Goal: Task Accomplishment & Management: Manage account settings

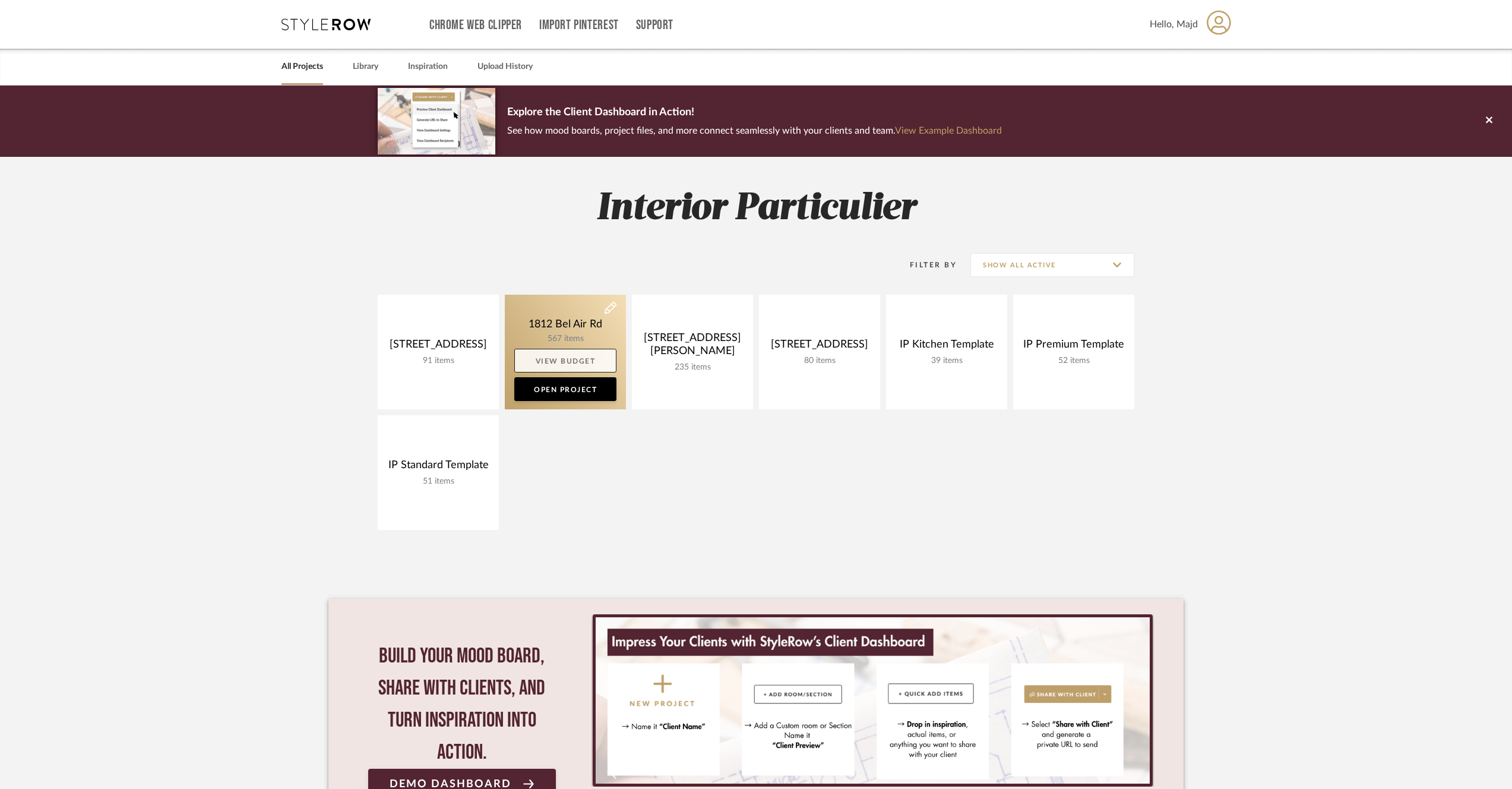
click at [568, 363] on link "View Budget" at bounding box center [566, 360] width 102 height 24
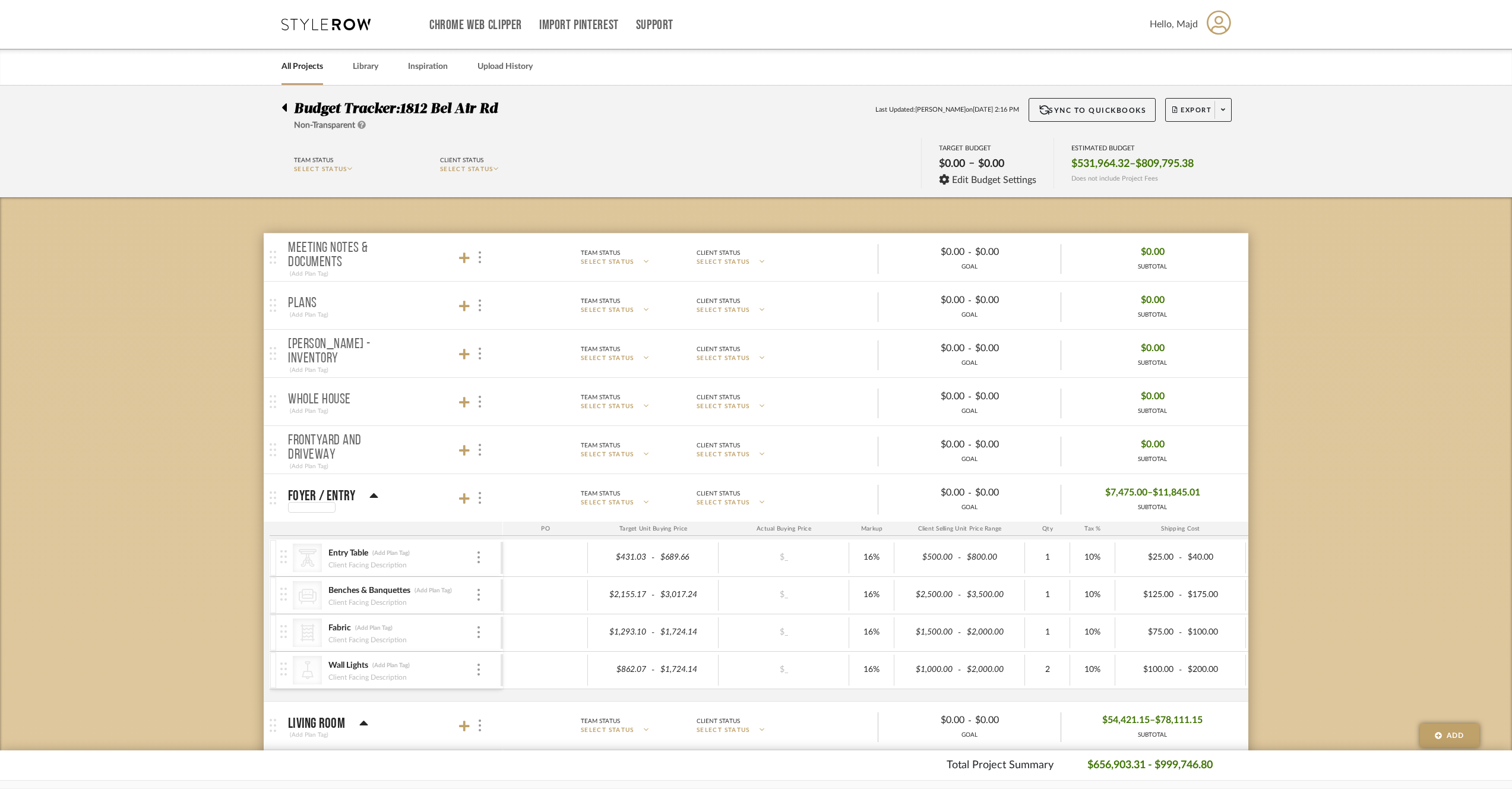
click at [360, 506] on div at bounding box center [333, 507] width 91 height 11
click at [364, 496] on div "Foyer / Entry" at bounding box center [333, 495] width 91 height 14
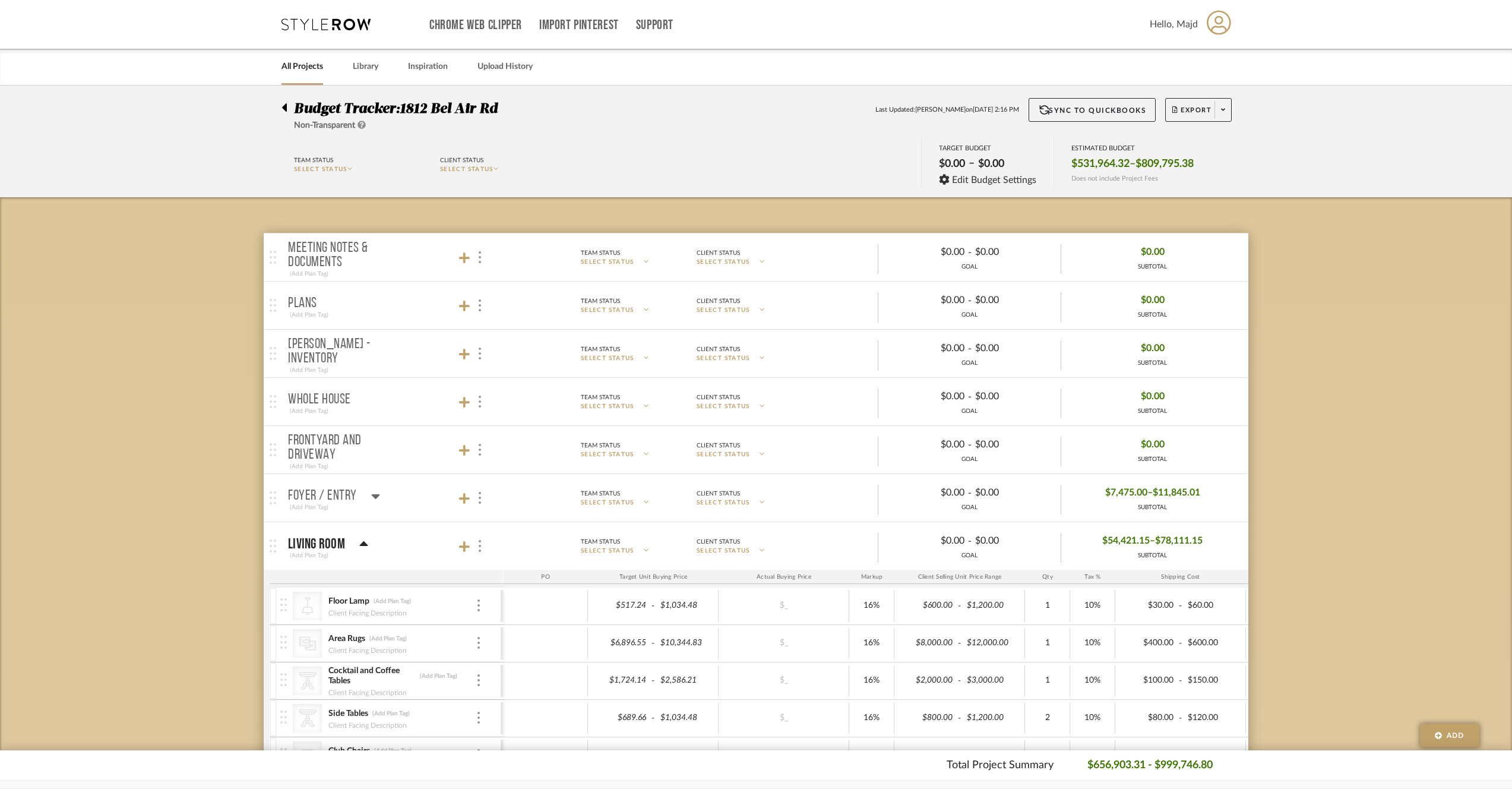
click at [349, 547] on div "Living Room" at bounding box center [328, 544] width 81 height 14
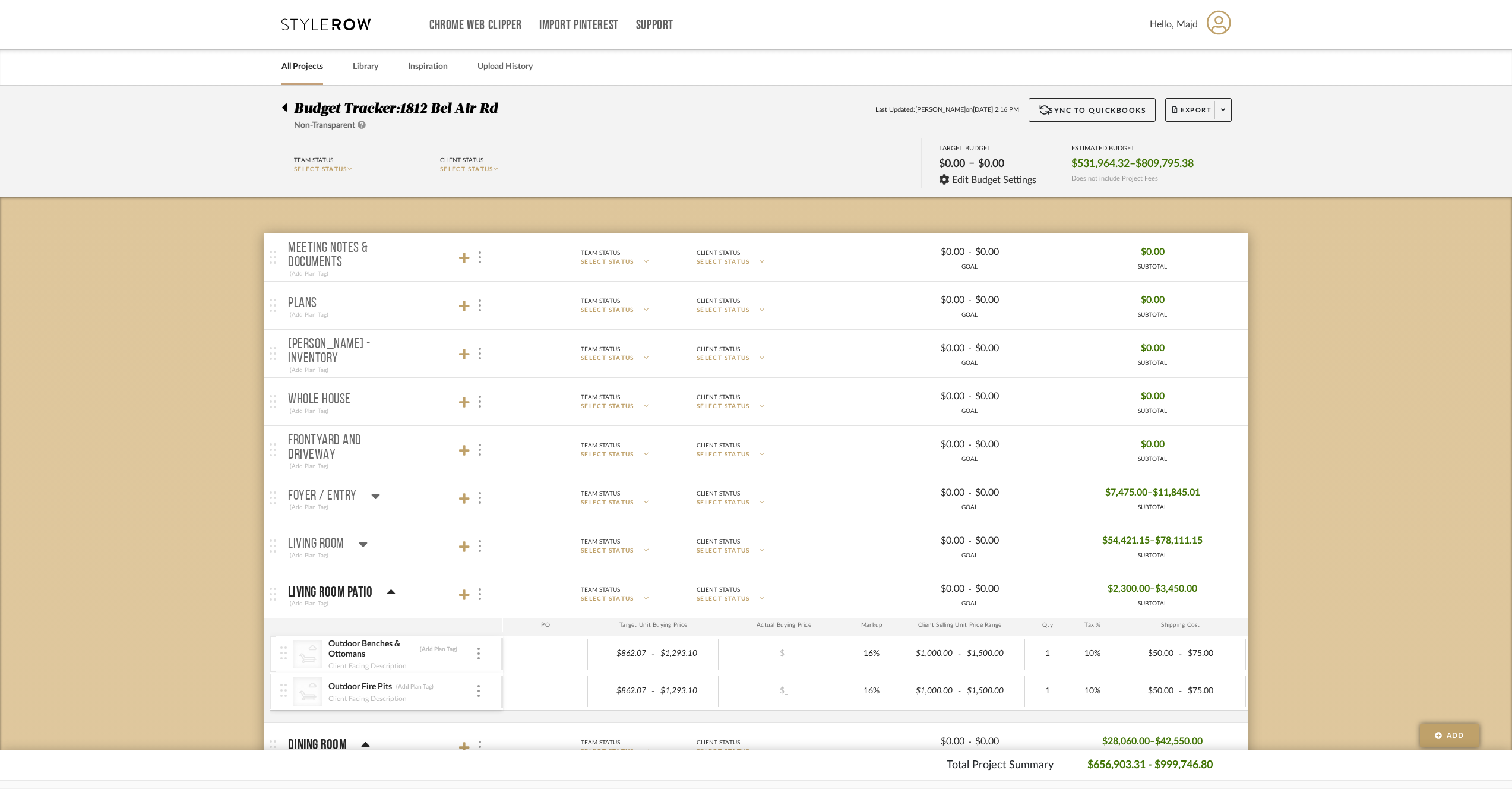
click at [373, 589] on div "Living room Patio" at bounding box center [342, 592] width 107 height 14
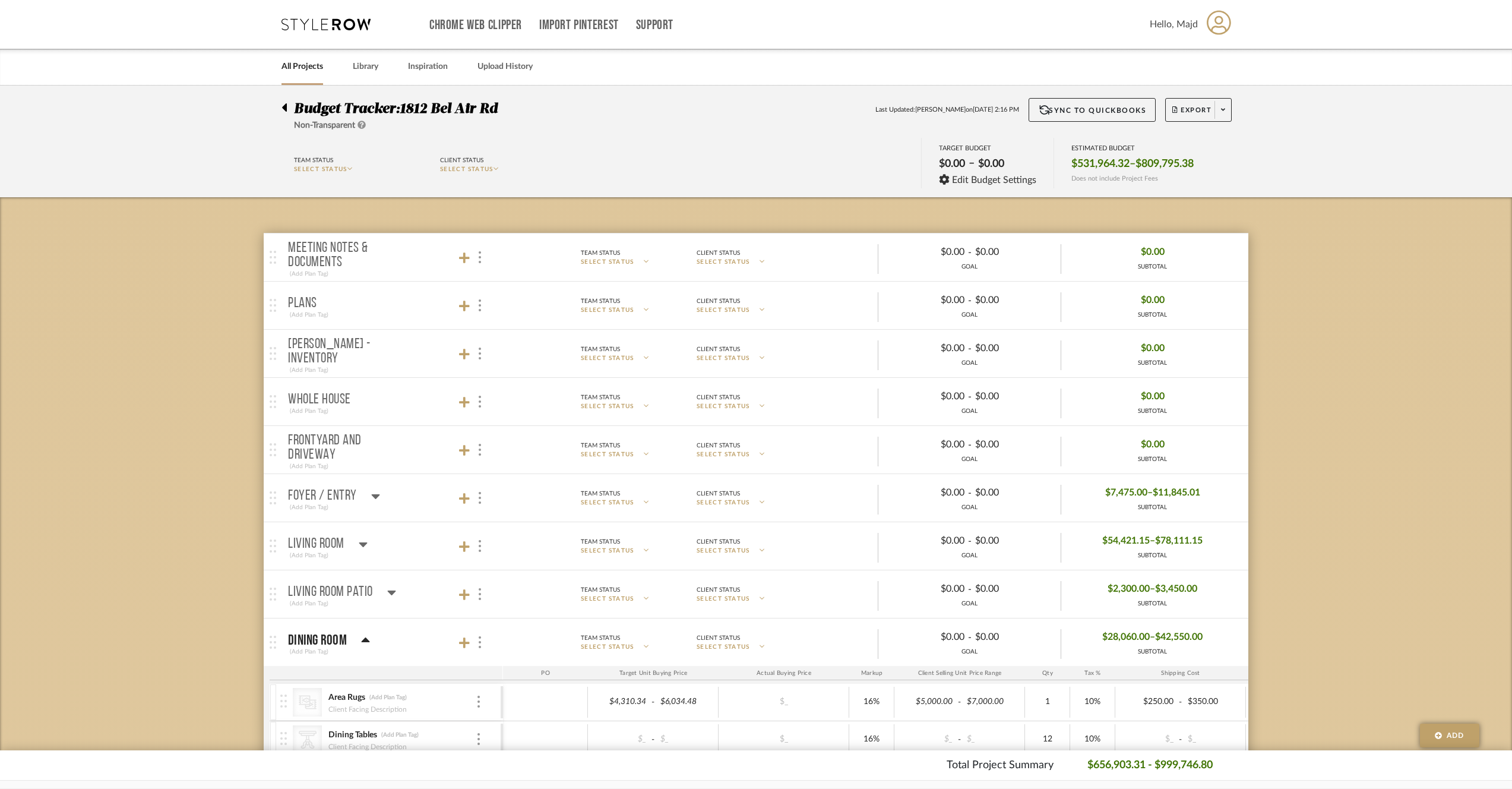
click at [367, 641] on icon at bounding box center [365, 640] width 8 height 5
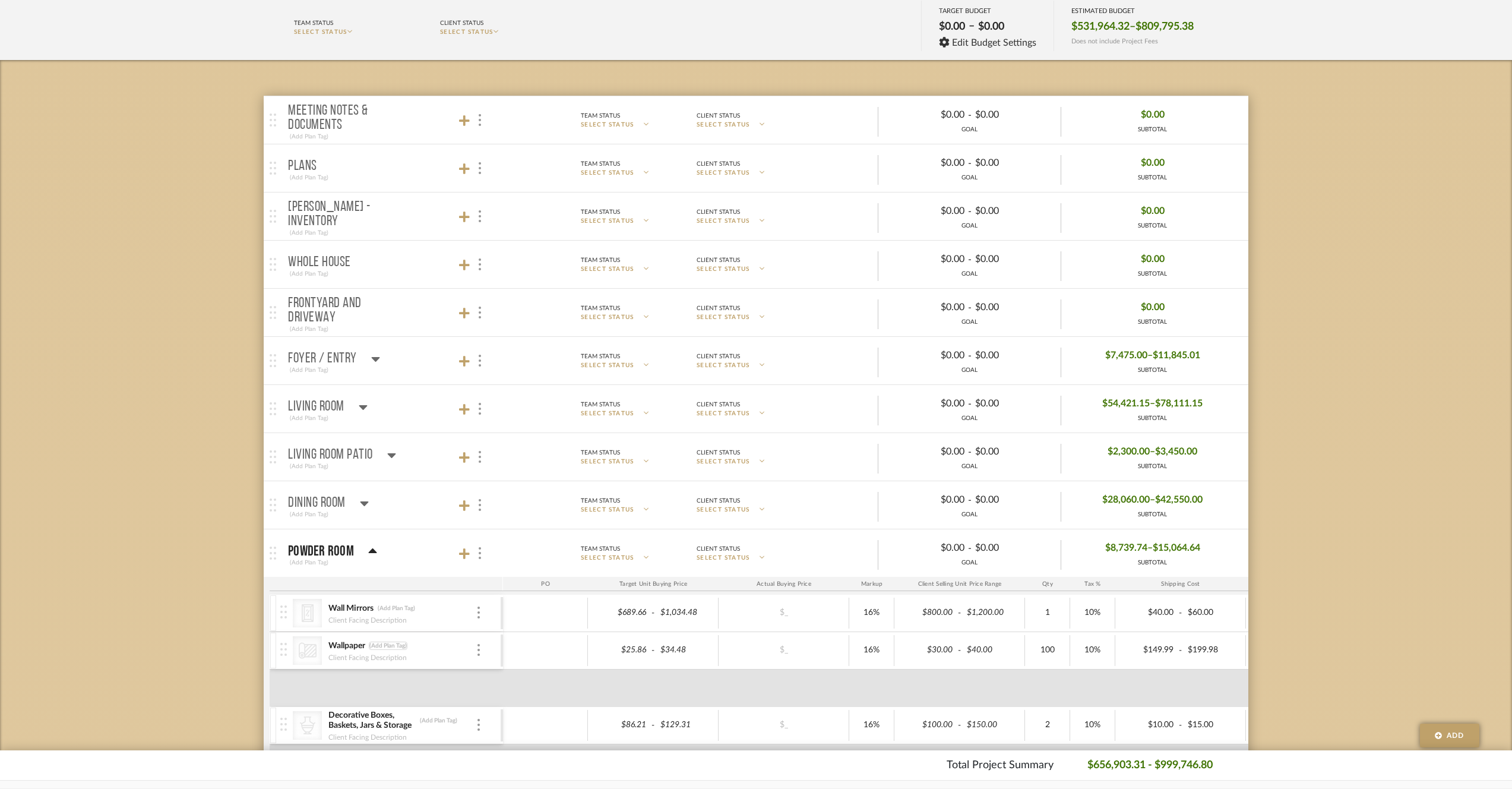
scroll to position [145, 0]
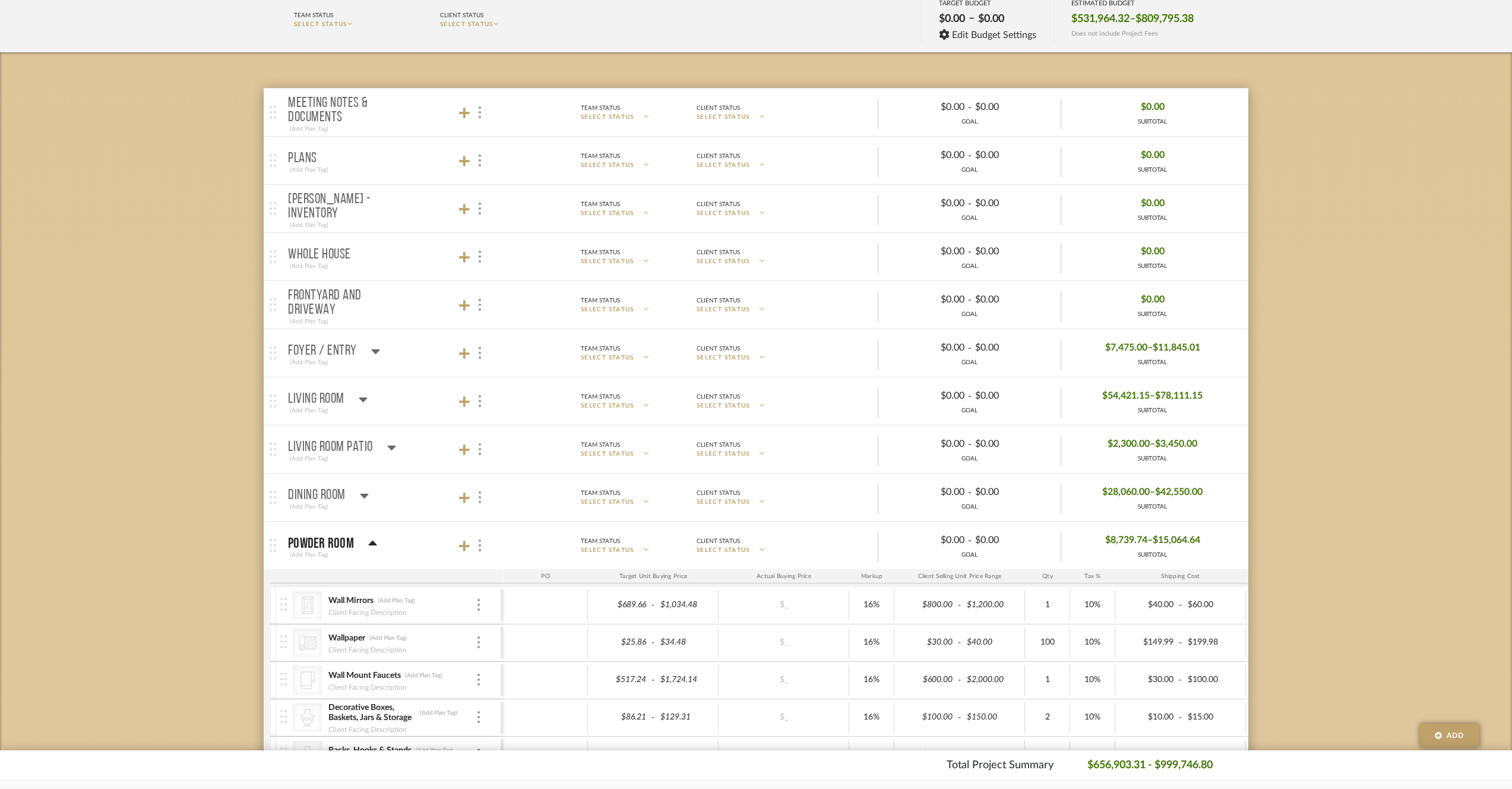
click at [363, 544] on div "Powder Room" at bounding box center [332, 543] width 89 height 14
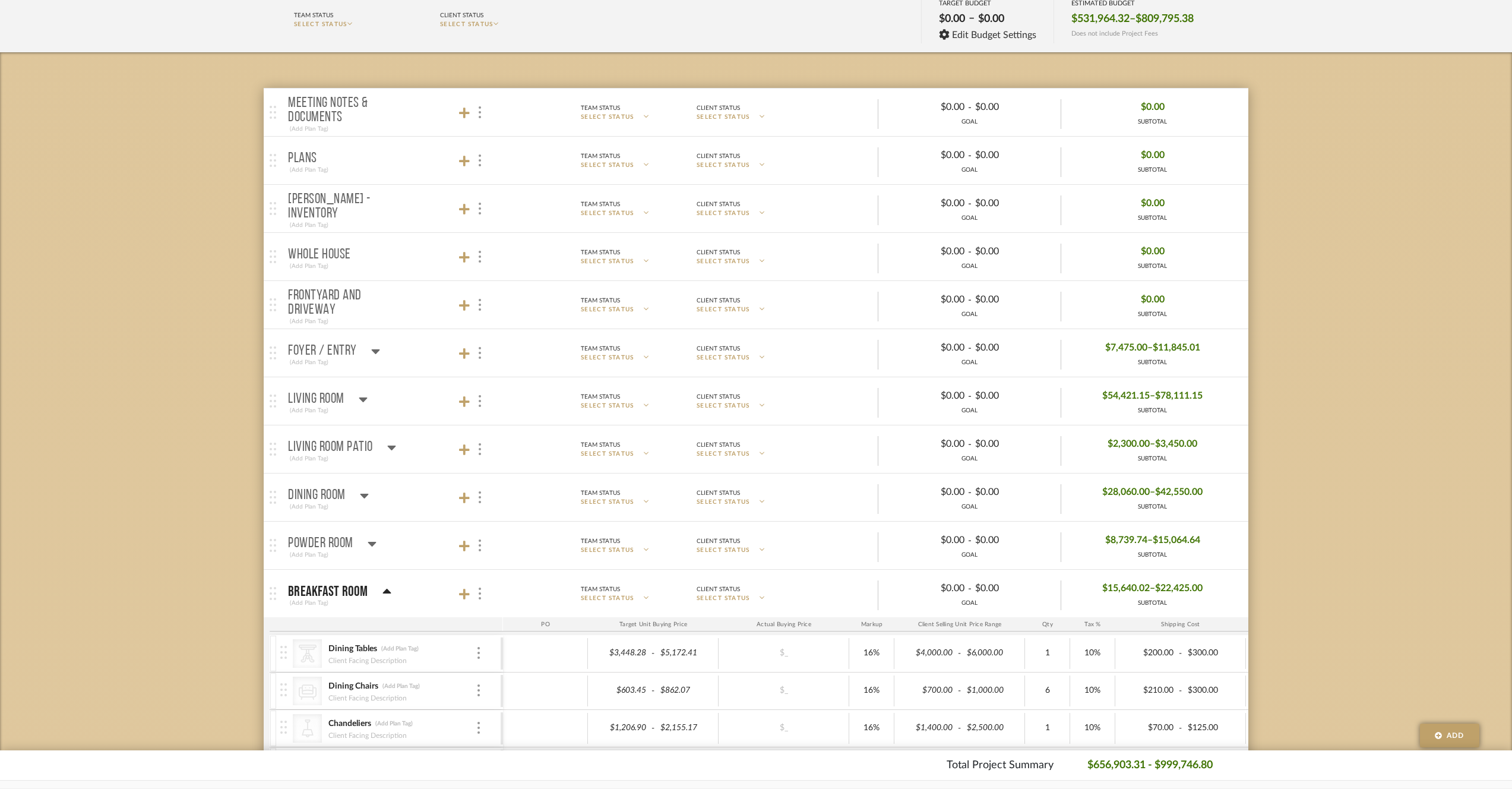
click at [379, 588] on div "Breakfast Room" at bounding box center [339, 591] width 103 height 14
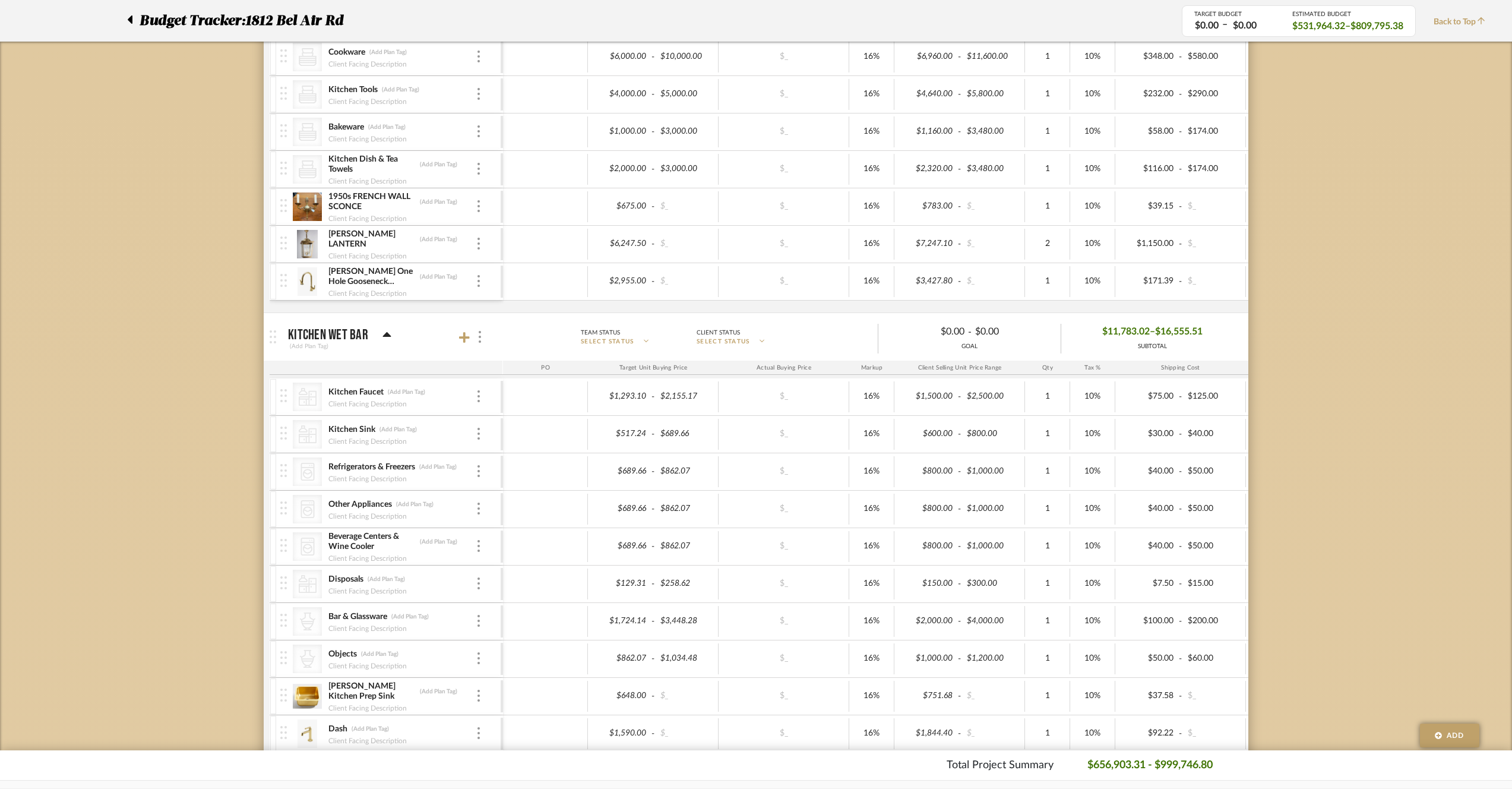
scroll to position [1629, 0]
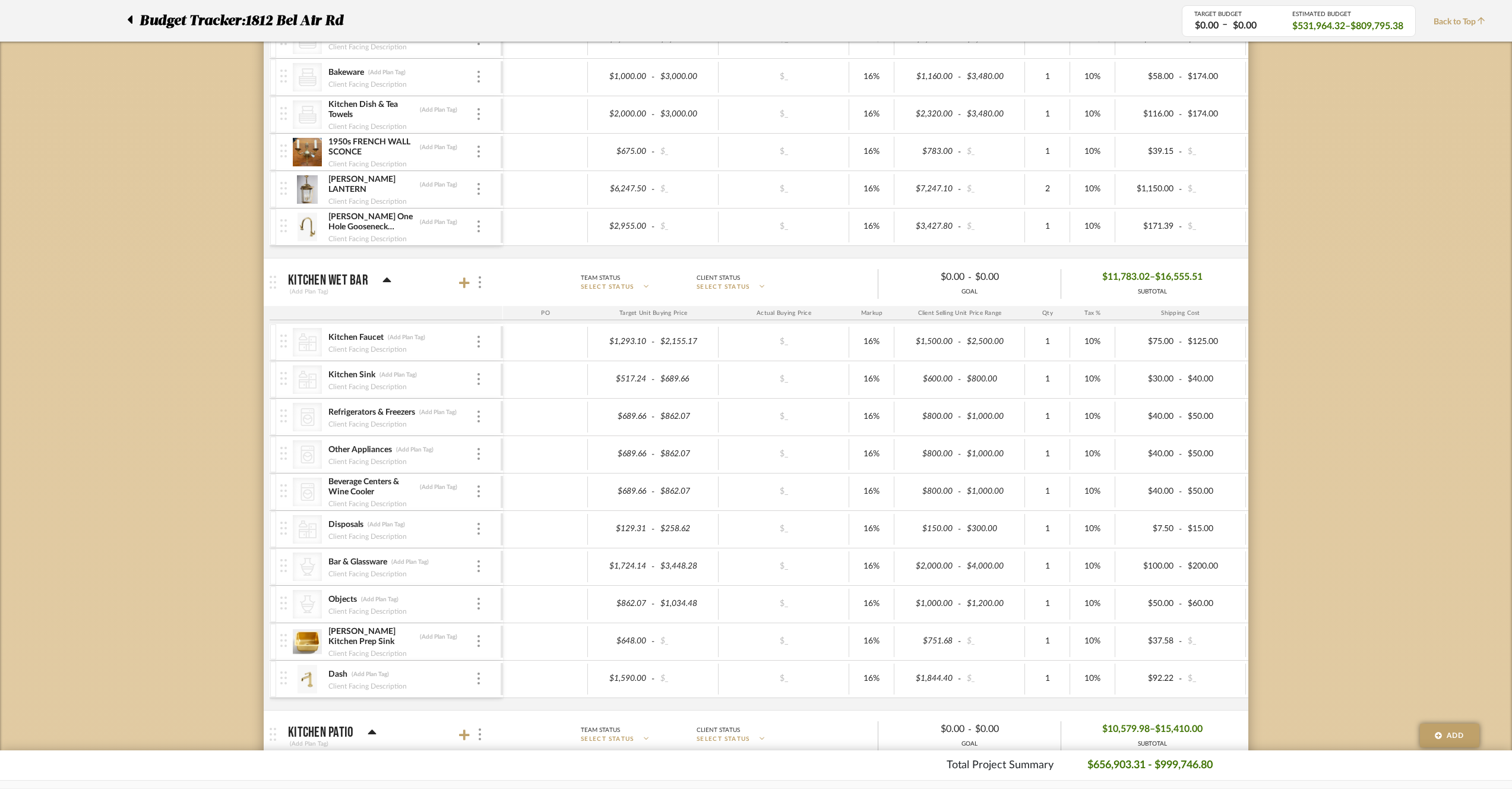
click at [369, 279] on div "Kitchen Wet Bar" at bounding box center [339, 280] width 103 height 14
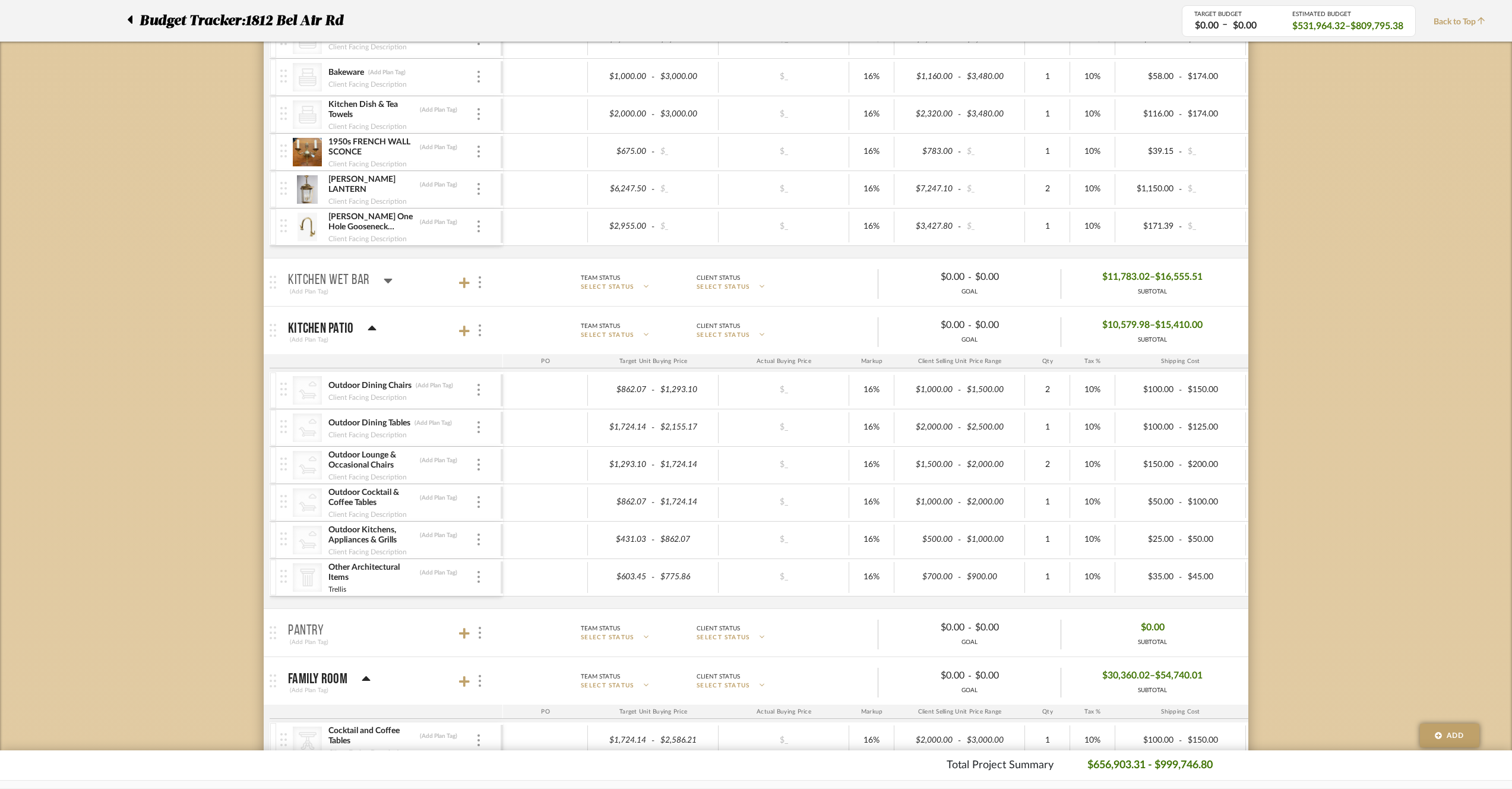
click at [389, 334] on mat-panel-title "Kitchen Patio (Add Plan Tag)" at bounding box center [392, 330] width 209 height 29
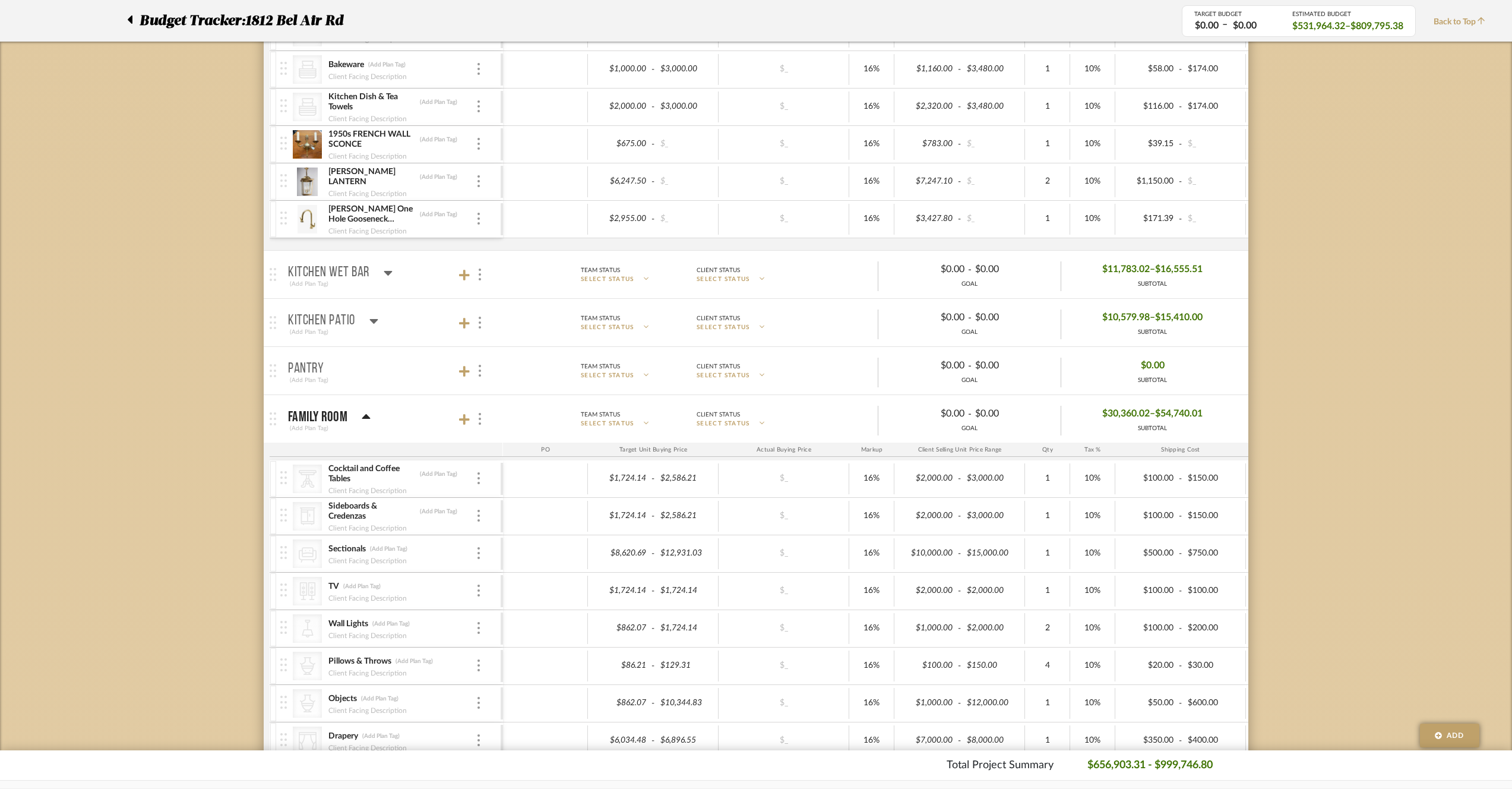
scroll to position [1645, 0]
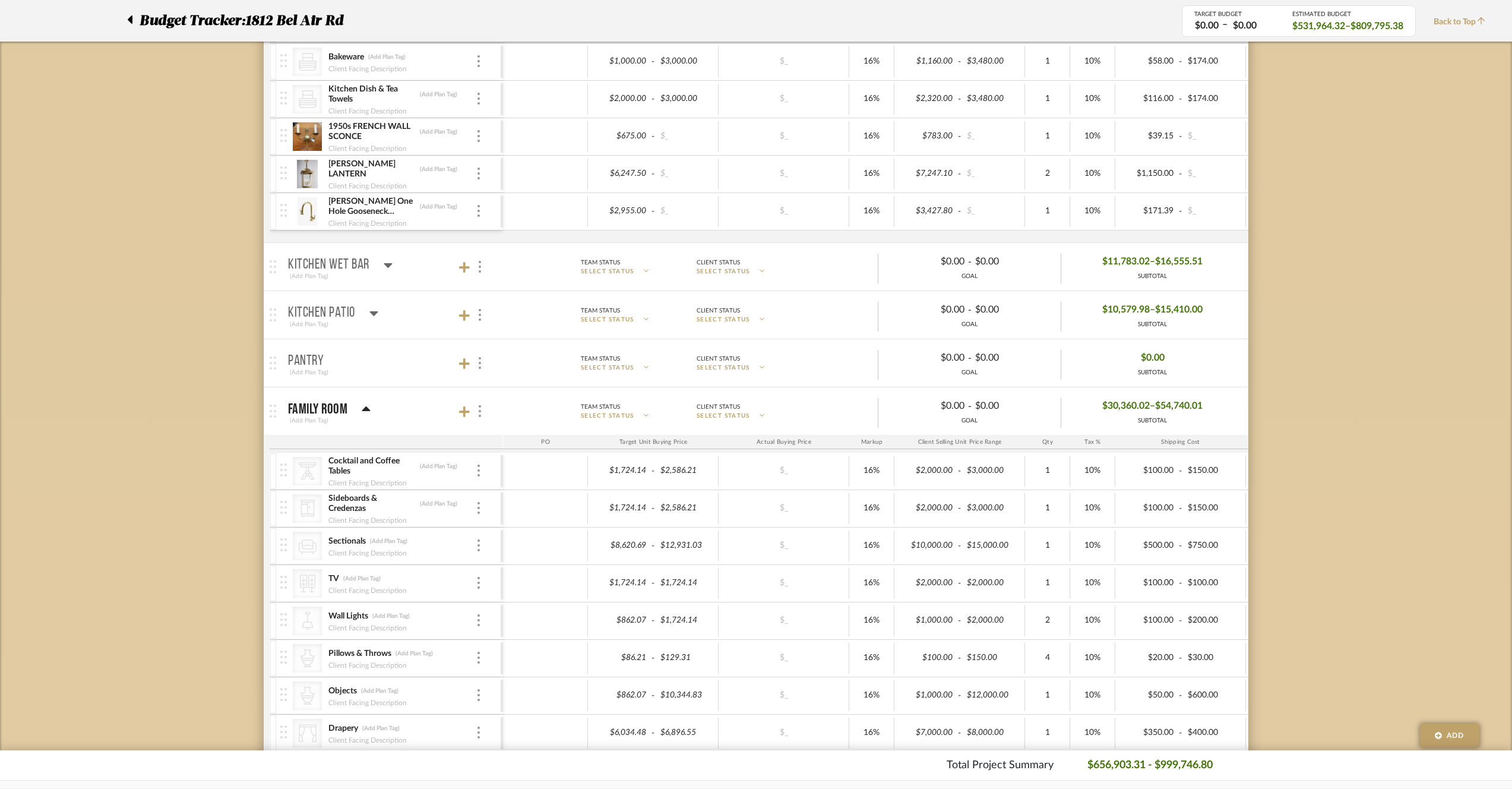
click at [392, 415] on mat-panel-title "Family Room (Add Plan Tag)" at bounding box center [392, 411] width 209 height 29
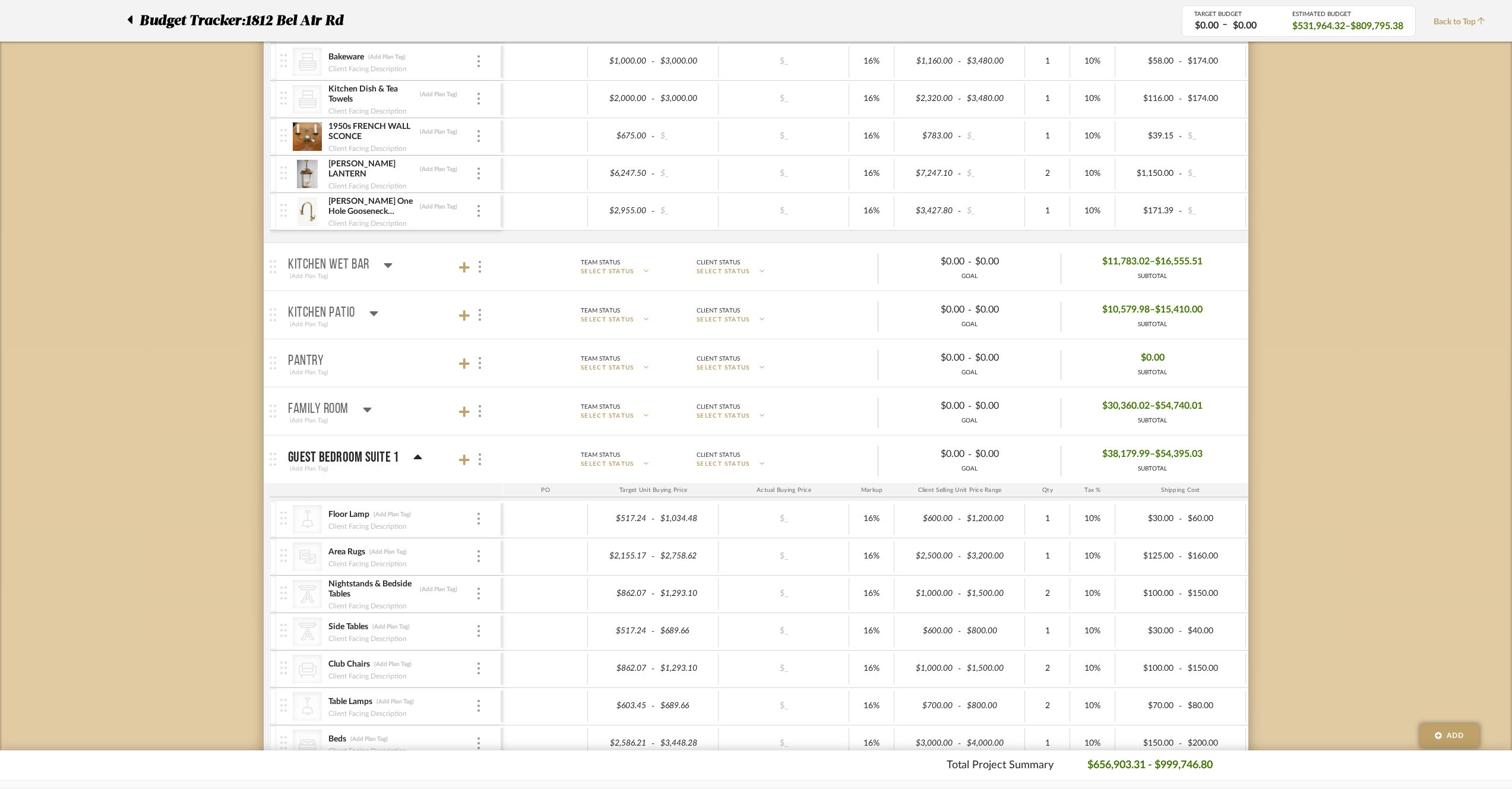
scroll to position [1660, 0]
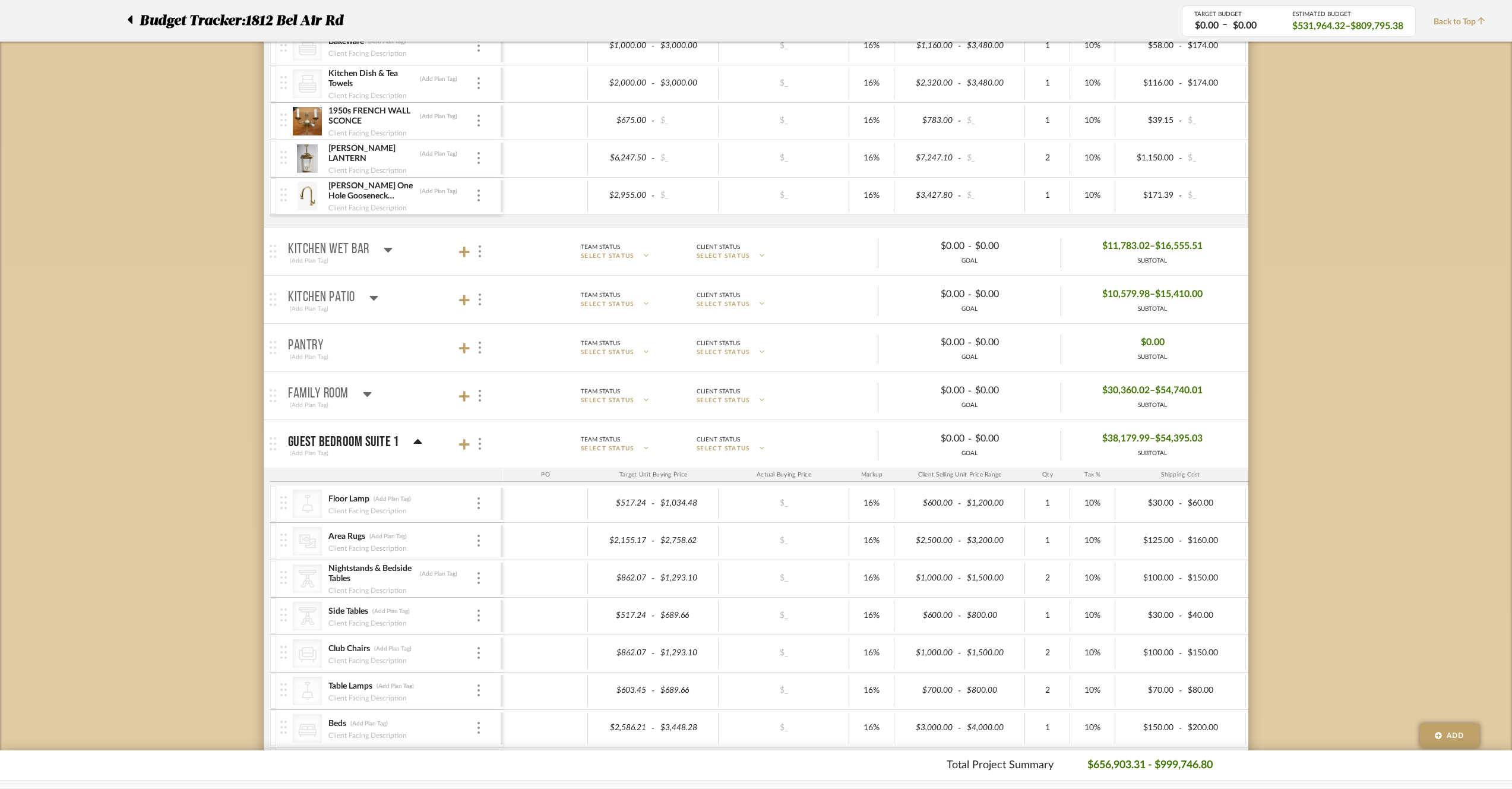
click at [376, 452] on div "(Add Plan Tag)" at bounding box center [355, 452] width 134 height 11
click at [393, 440] on p "Guest Bedroom Suite 1" at bounding box center [343, 442] width 111 height 14
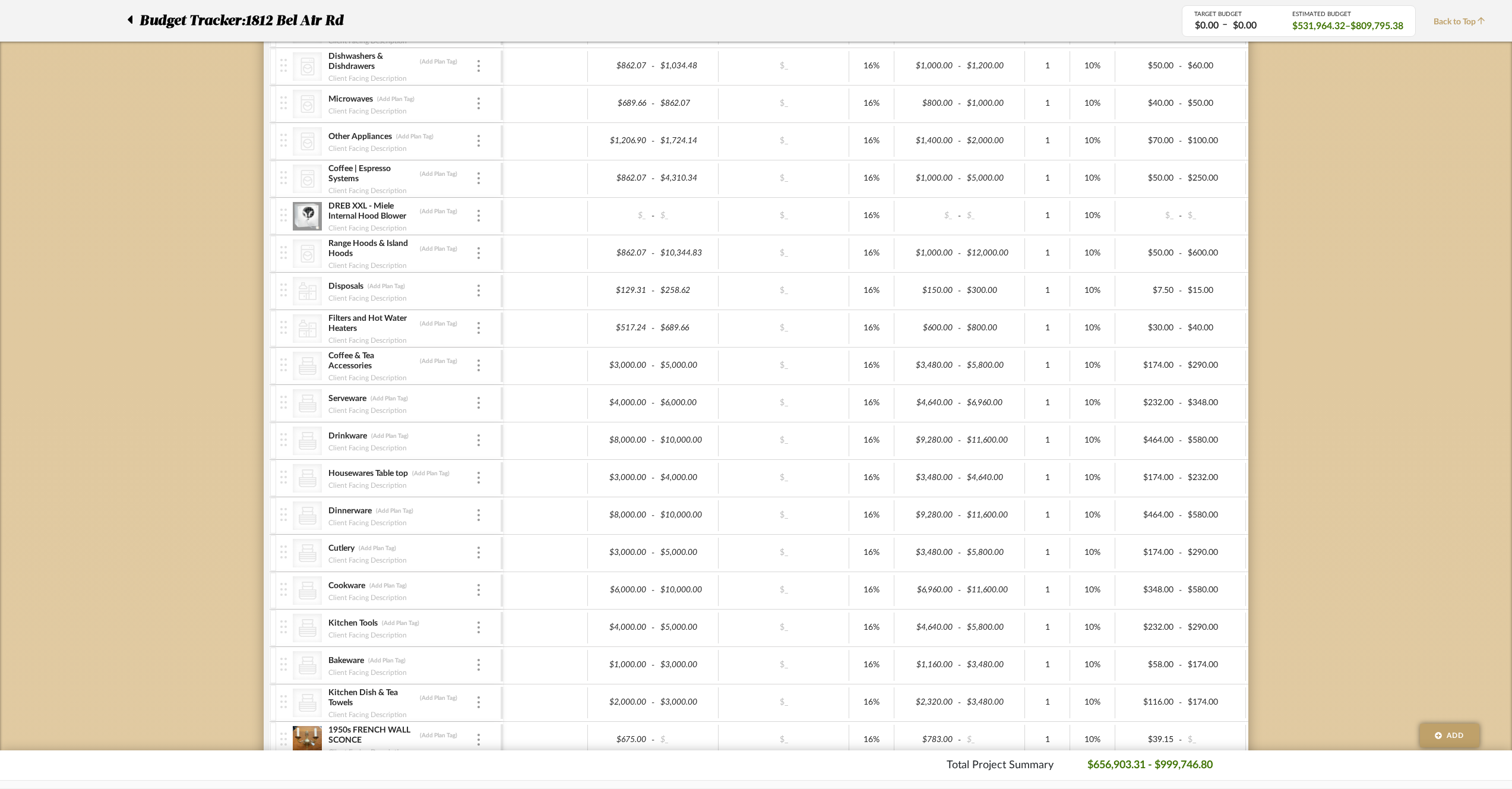
scroll to position [606, 0]
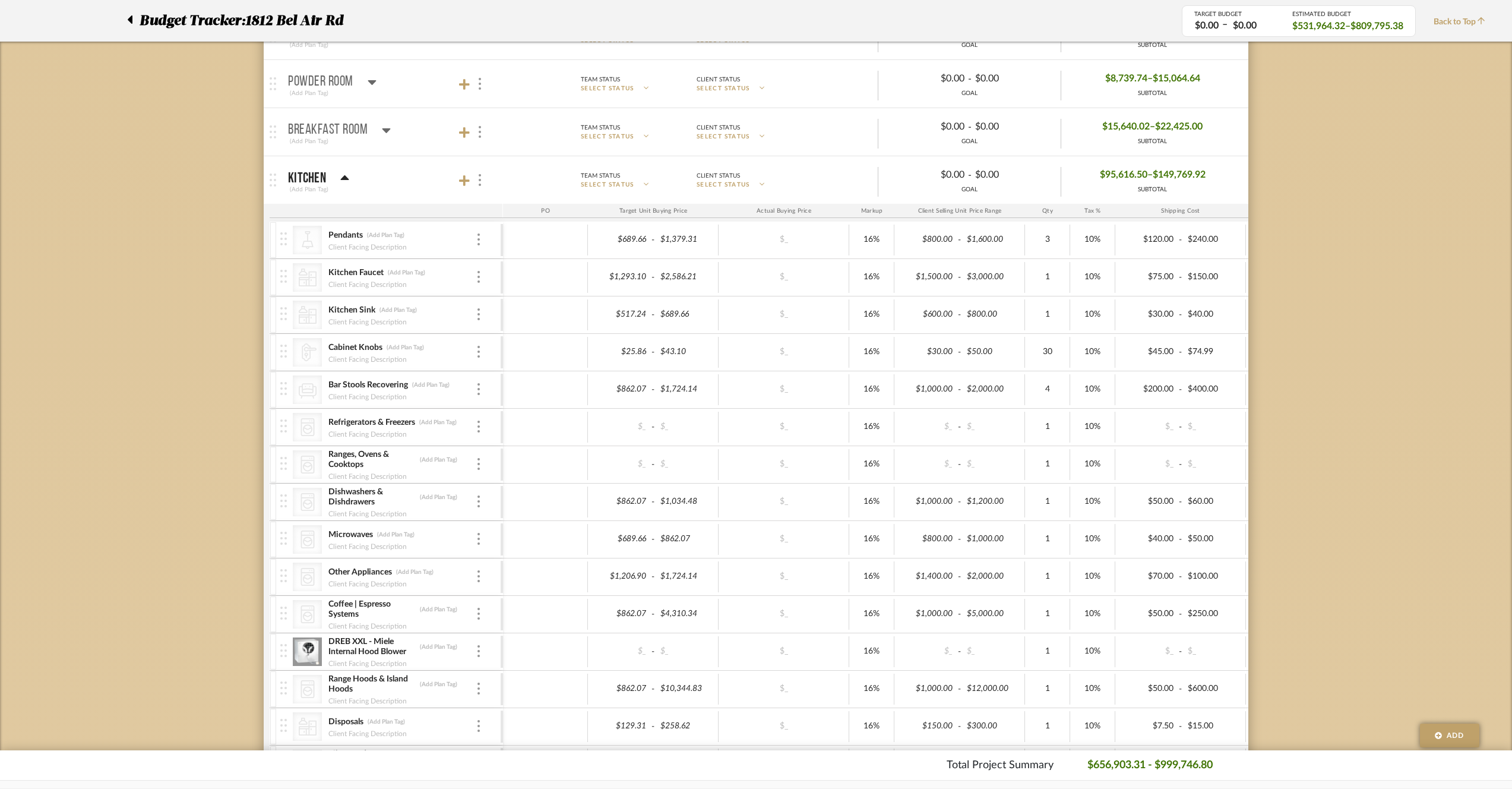
click at [369, 197] on mat-expansion-panel-header "Kitchen (Add Plan Tag) Team Status SELECT STATUS Client Status SELECT STATUS $0…" at bounding box center [756, 180] width 985 height 48
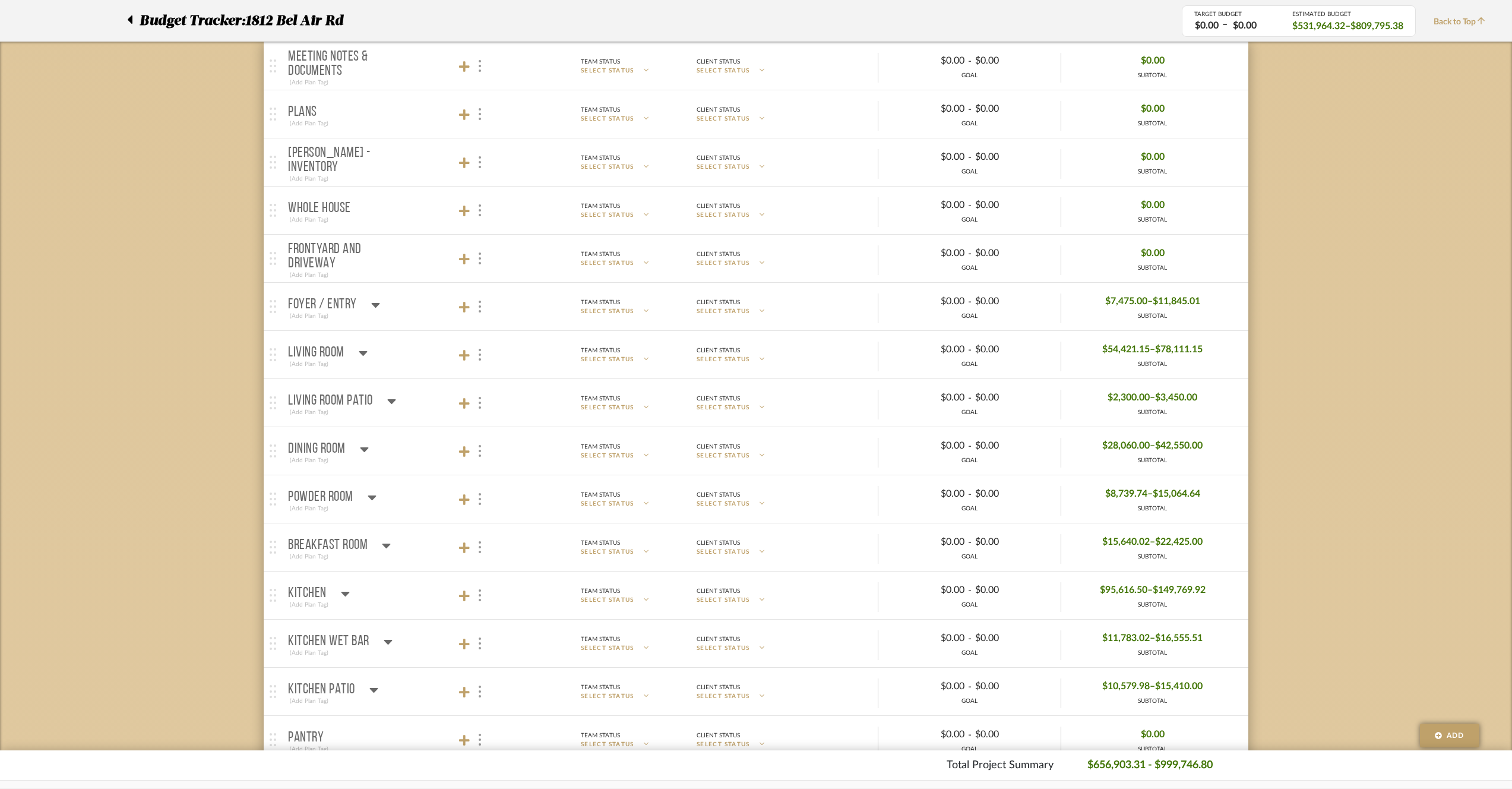
scroll to position [130, 0]
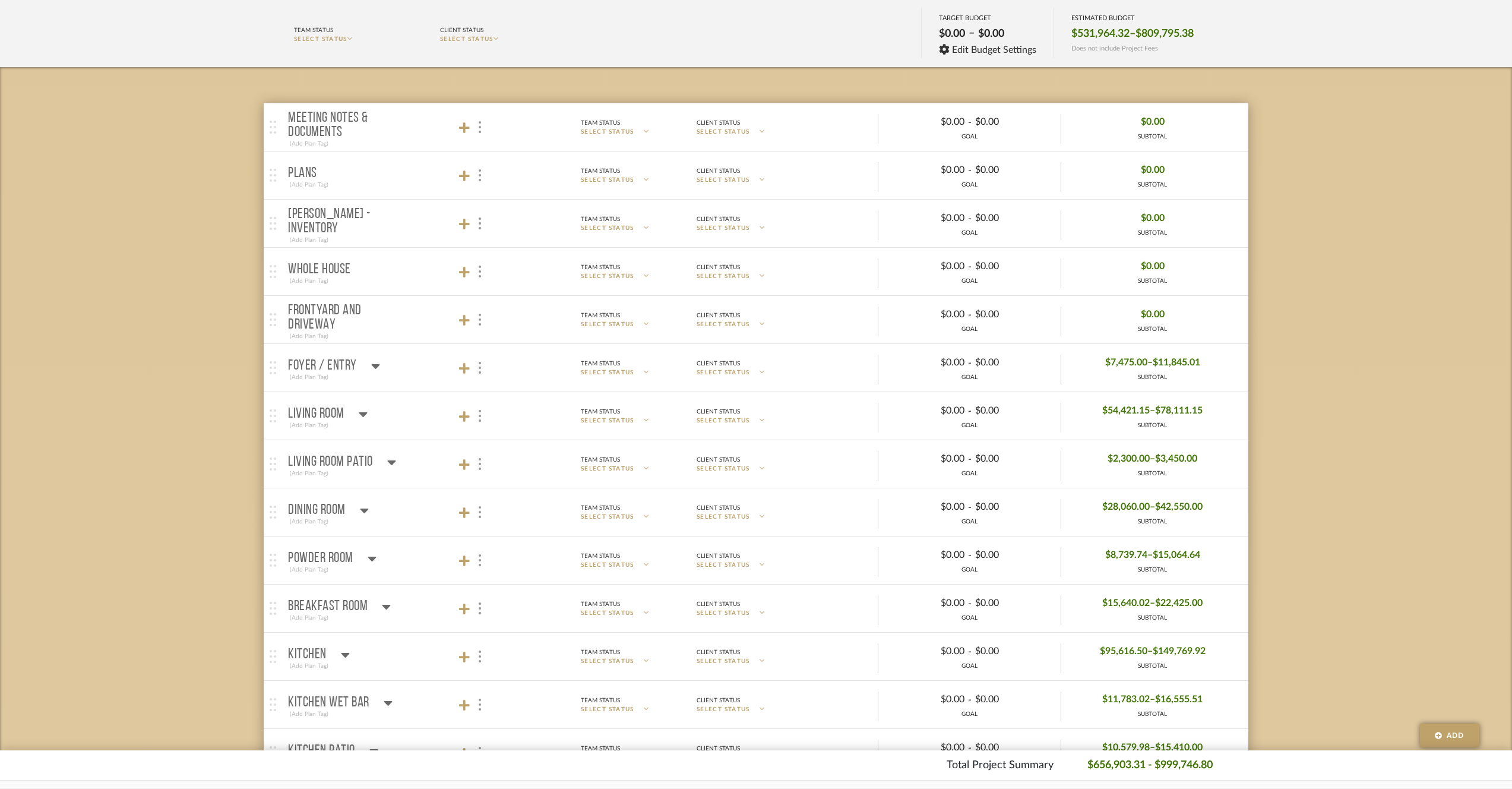
click at [368, 506] on mat-panel-title "Dining Room (Add Plan Tag)" at bounding box center [392, 512] width 209 height 29
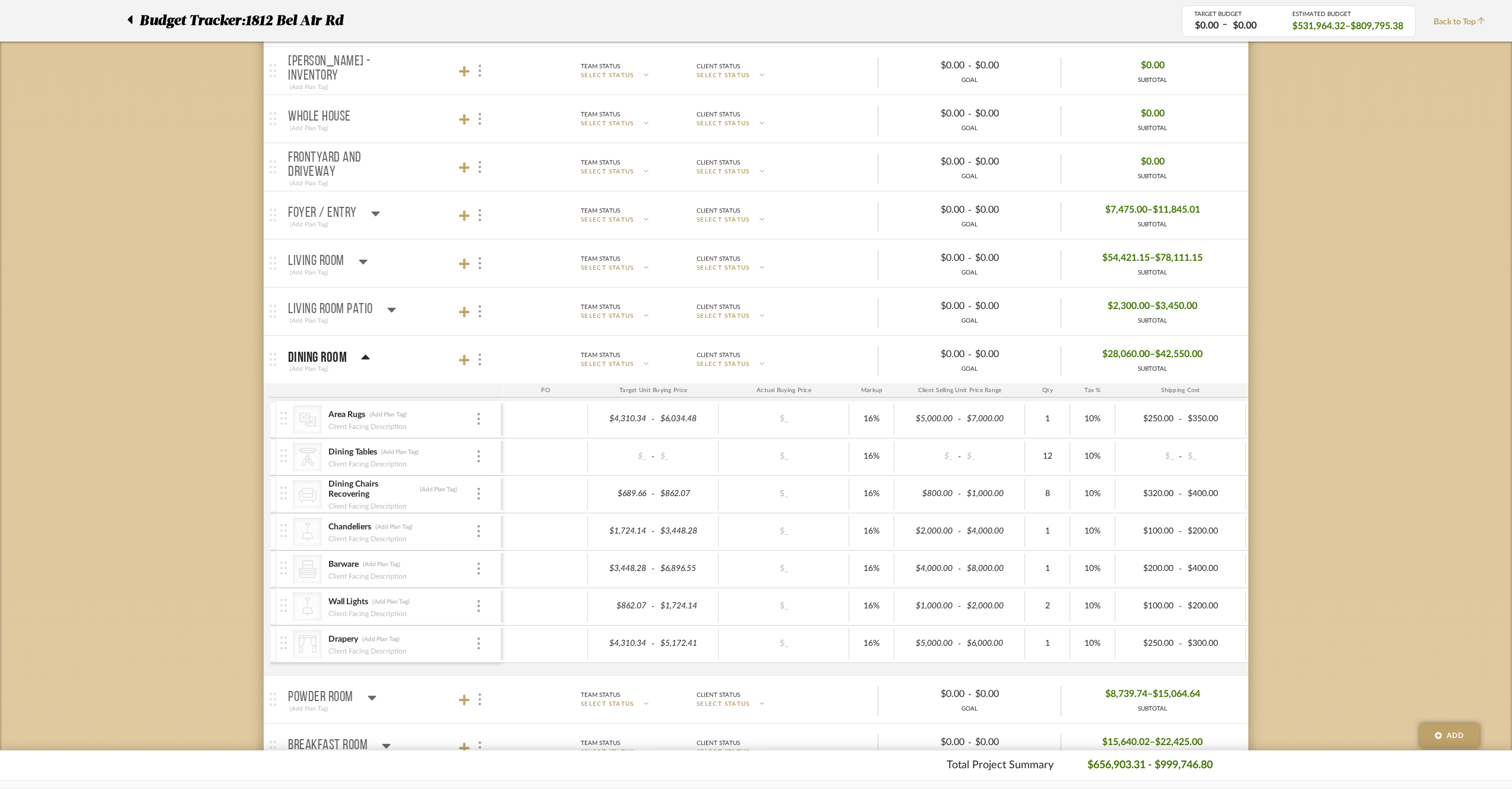
scroll to position [321, 0]
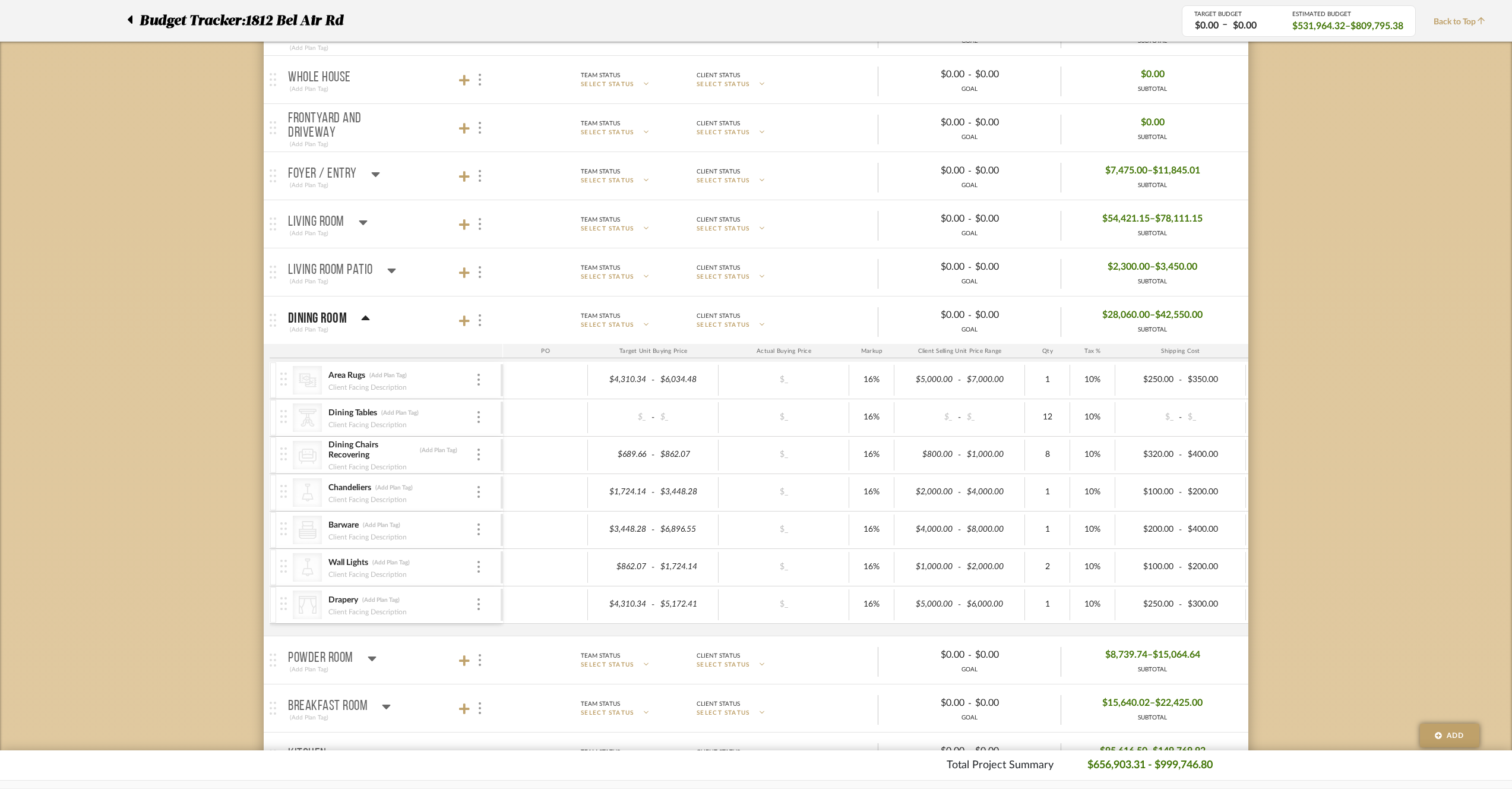
click at [301, 567] on icon "CategoryIconLighting Created with Sketch." at bounding box center [307, 567] width 18 height 18
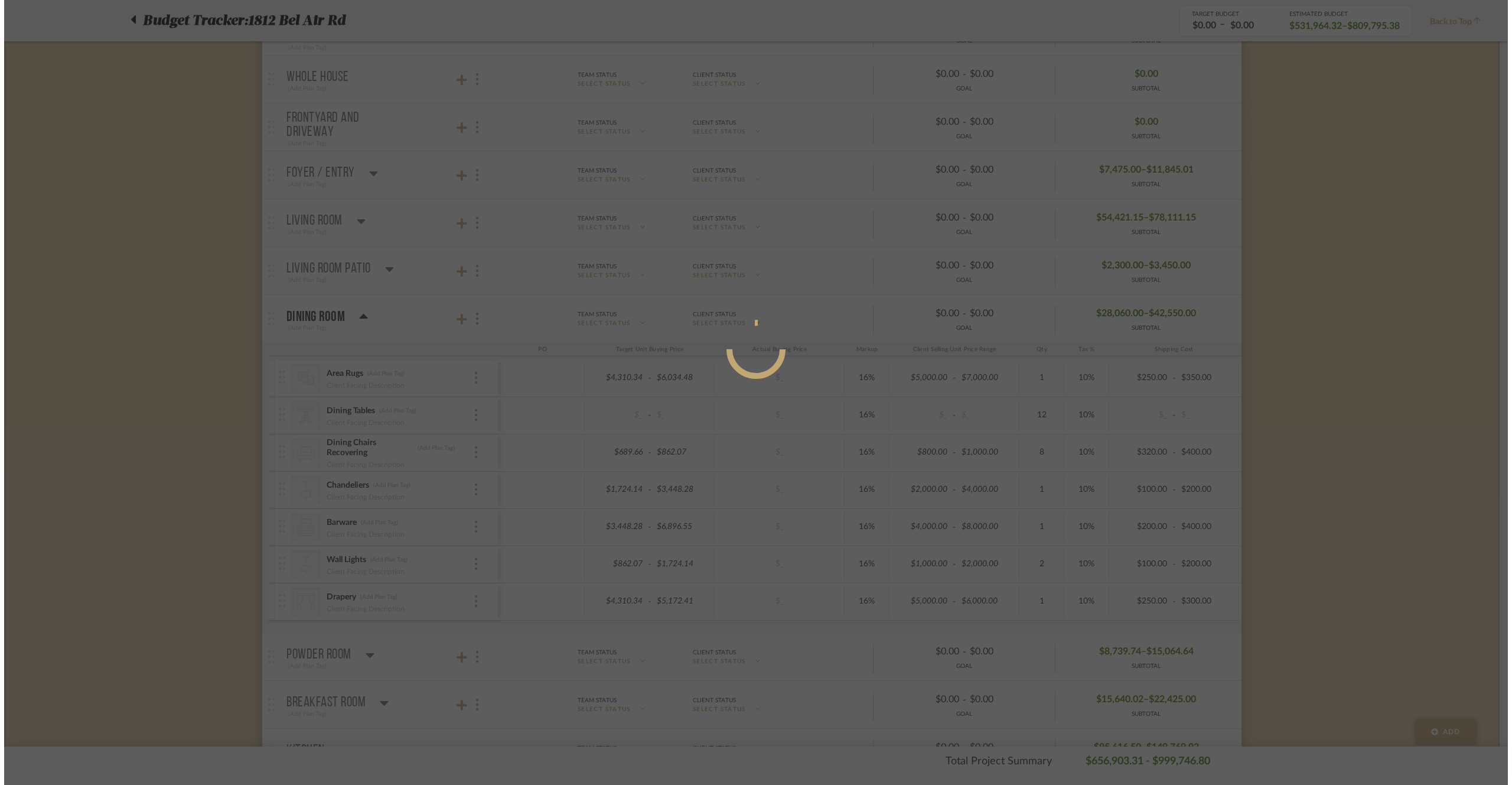
scroll to position [0, 0]
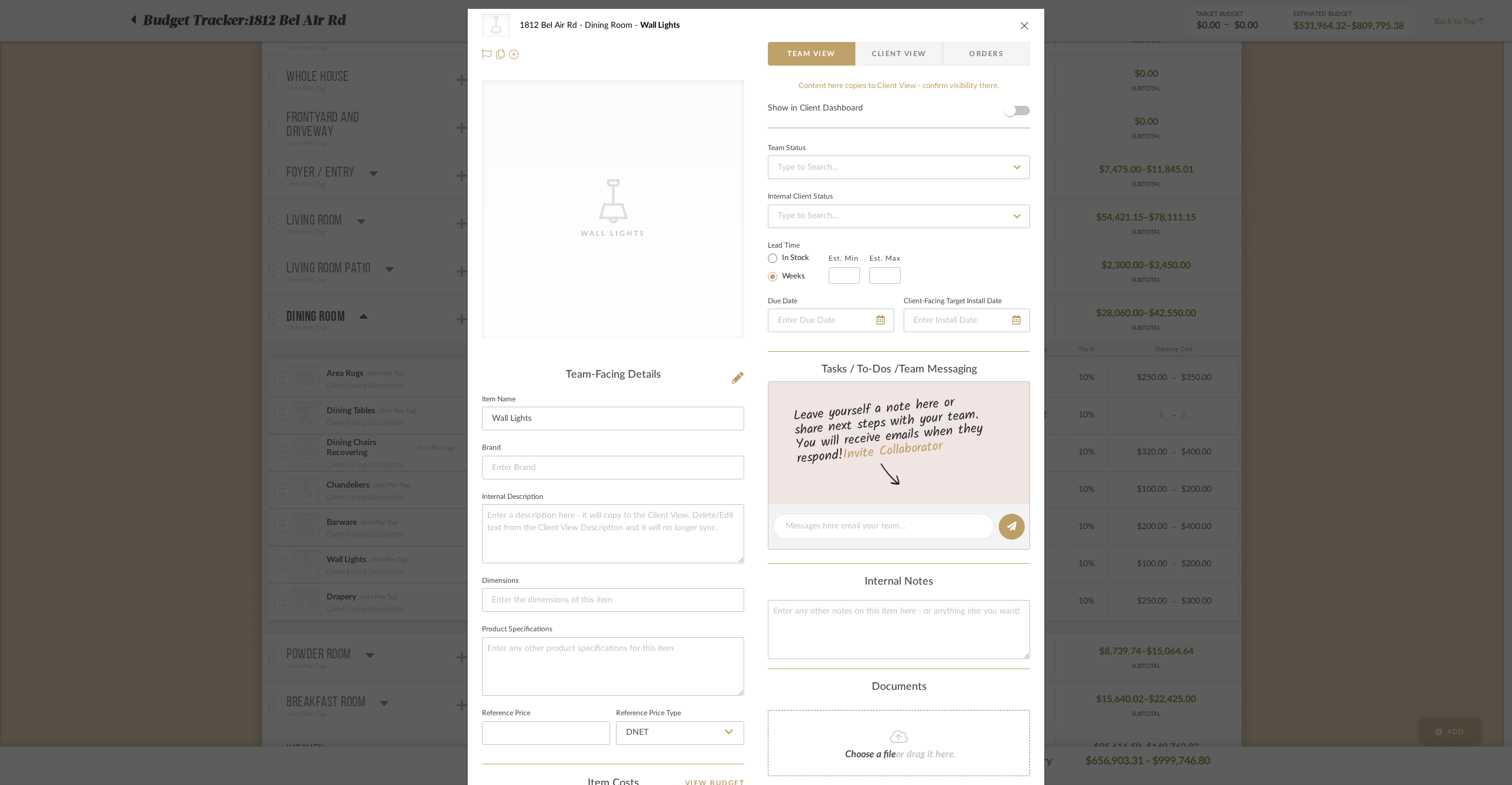
drag, startPoint x: 124, startPoint y: 517, endPoint x: 326, endPoint y: 486, distance: 204.4
click at [124, 517] on div "CategoryIconLighting Created with Sketch. Wall Lights 1812 Bel Air Rd Dining Ro…" at bounding box center [756, 392] width 1512 height 785
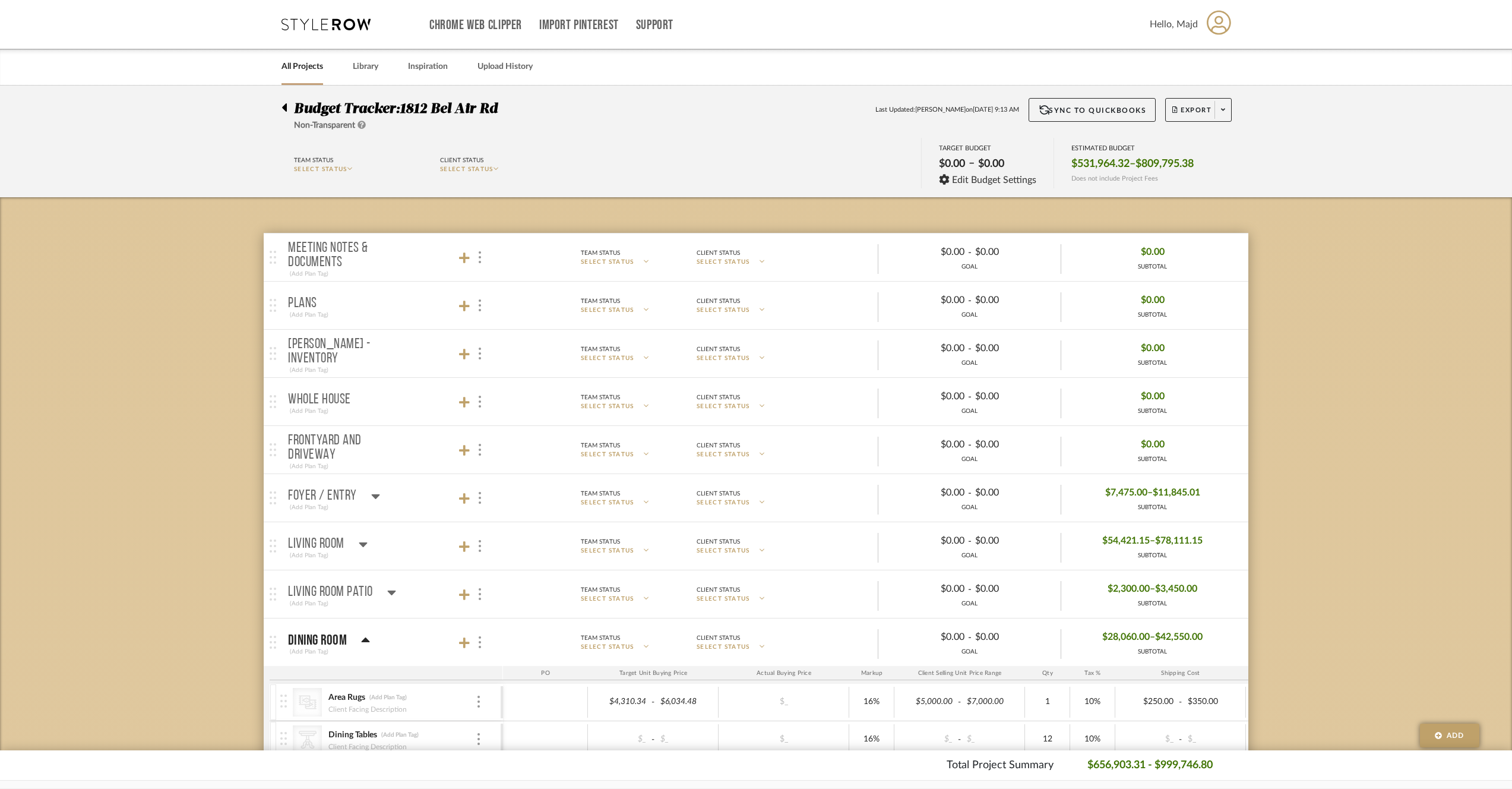
click at [301, 72] on link "All Projects" at bounding box center [302, 66] width 42 height 16
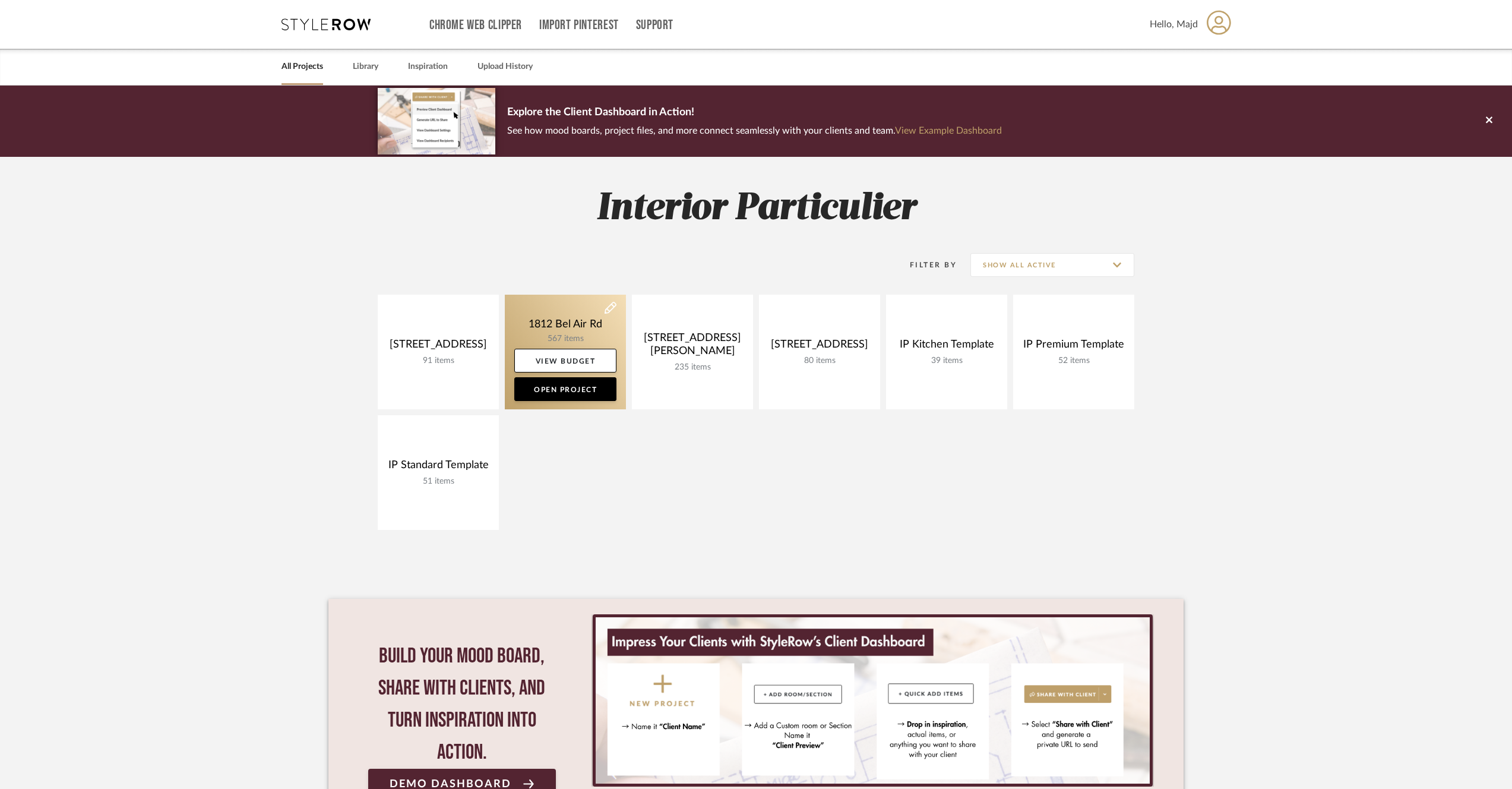
click at [559, 337] on link at bounding box center [565, 352] width 121 height 115
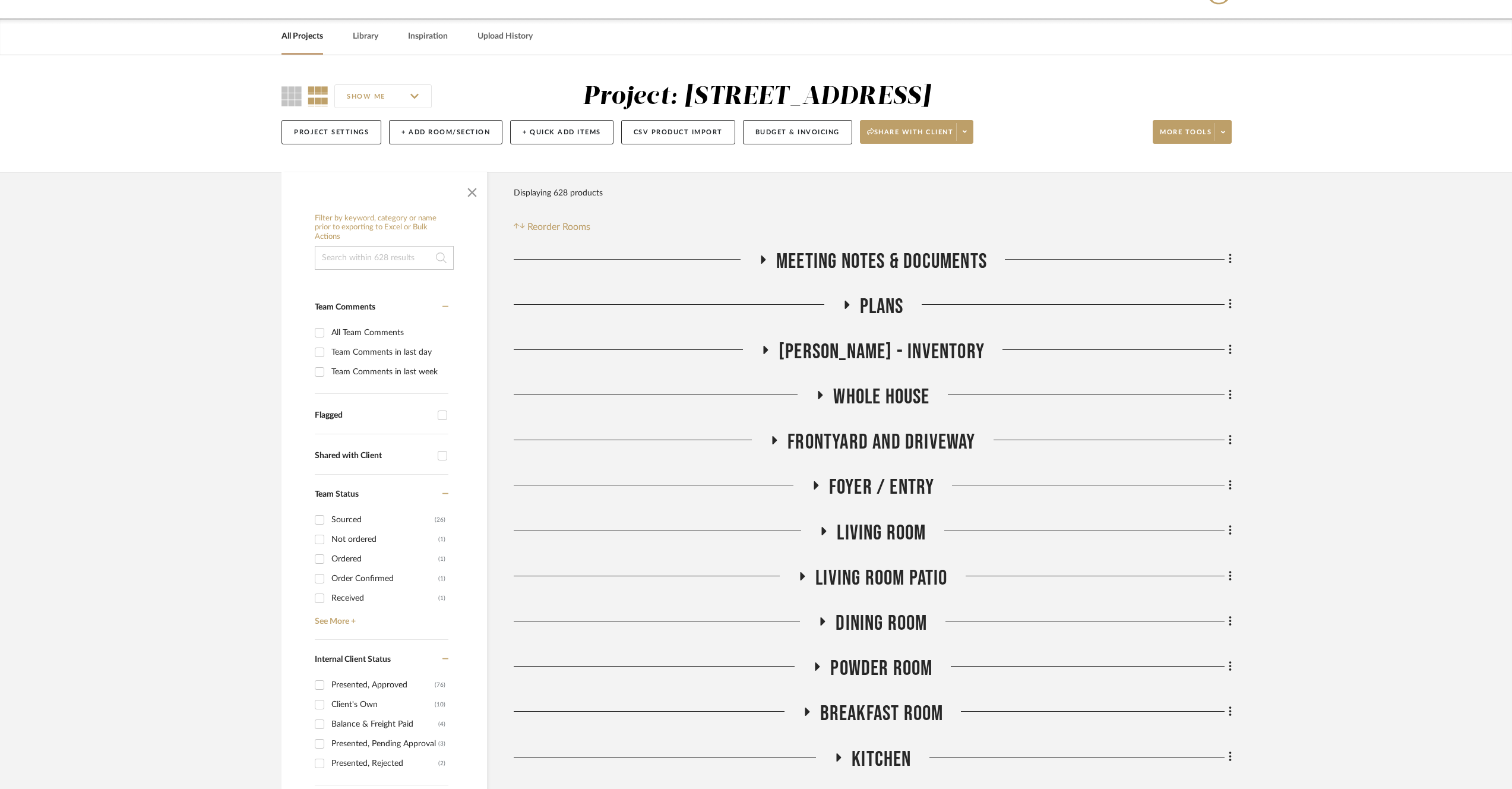
scroll to position [140, 0]
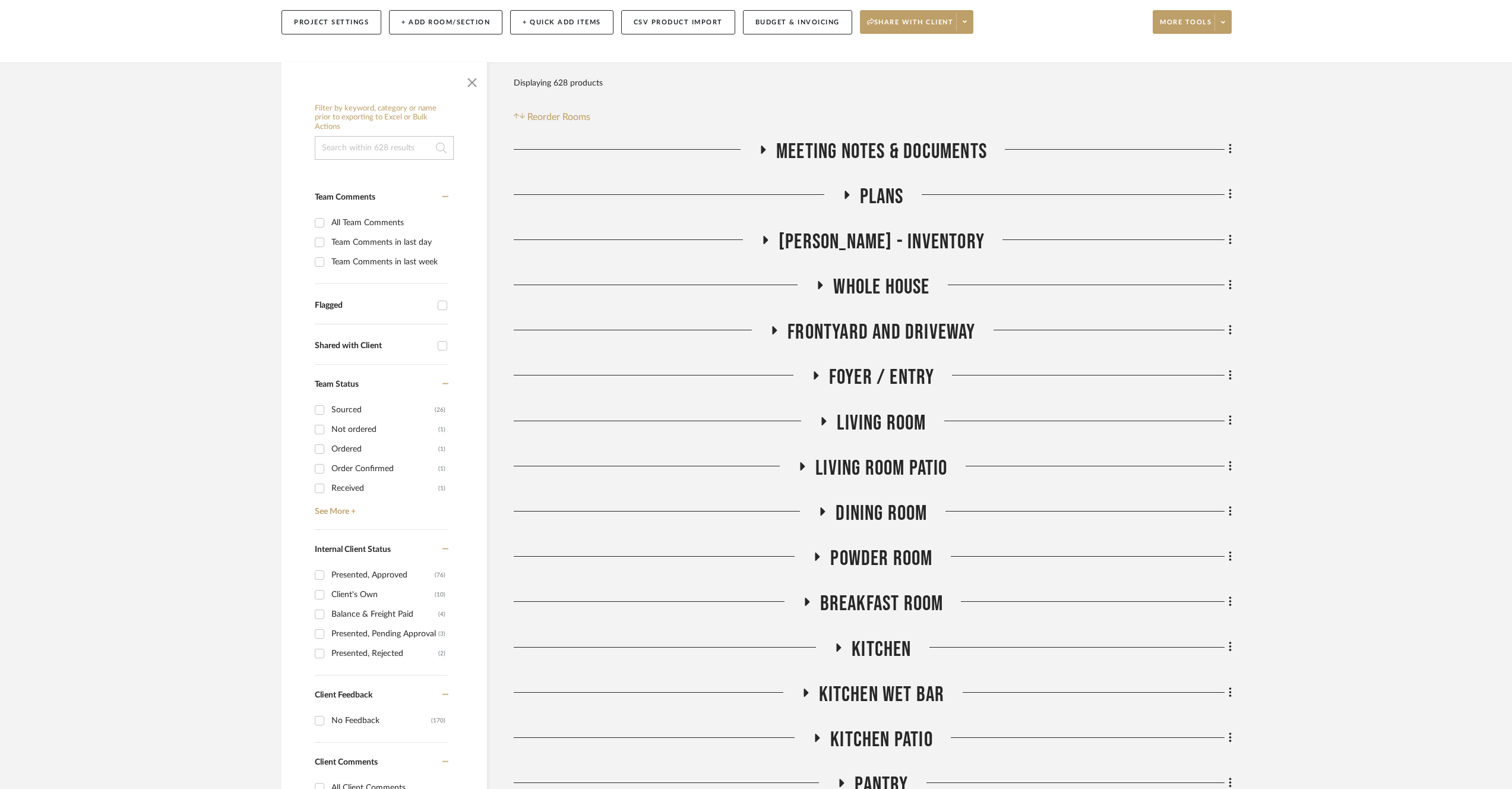
click at [876, 504] on span "Dining Room" at bounding box center [881, 513] width 92 height 25
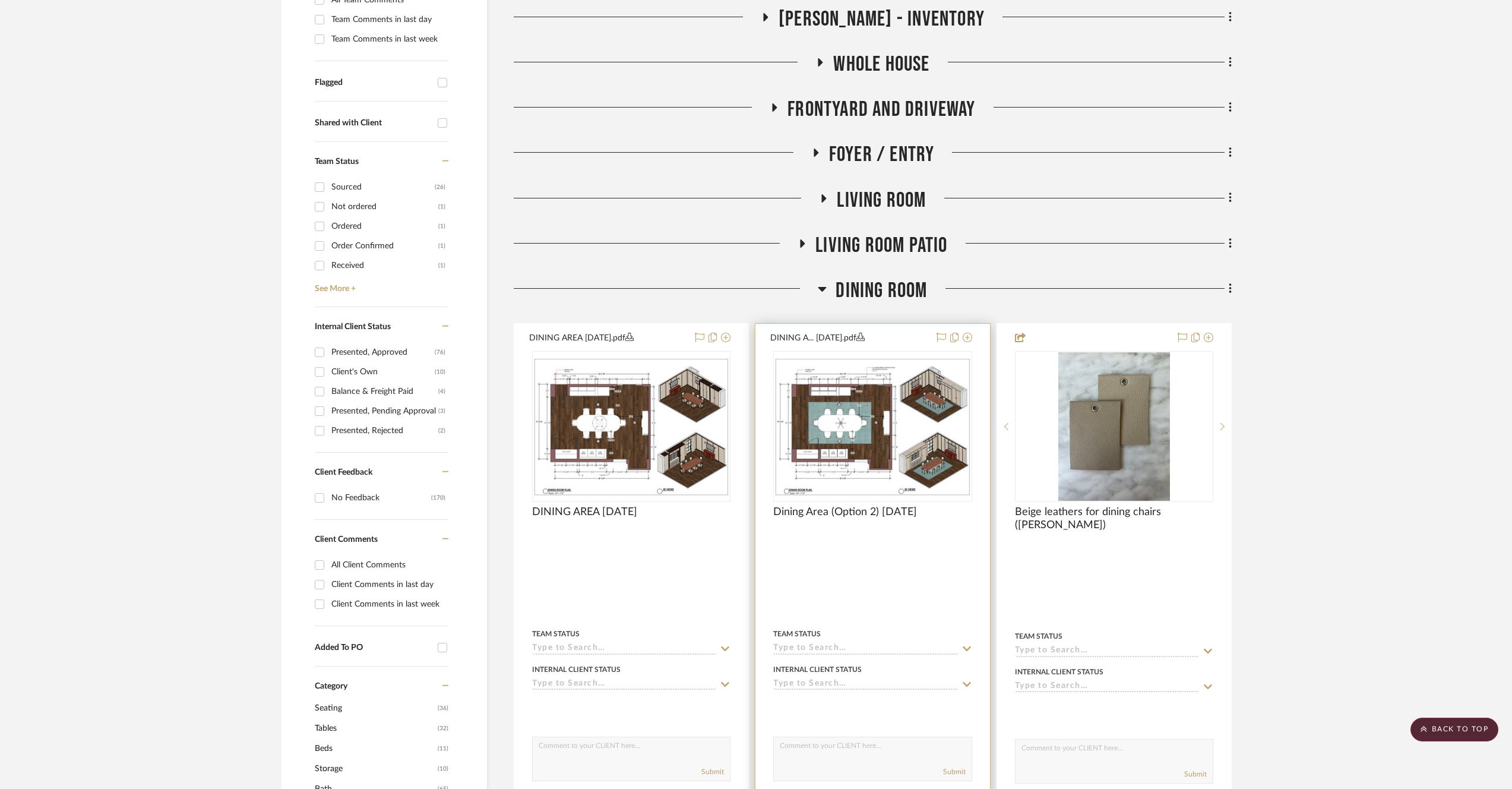
scroll to position [424, 0]
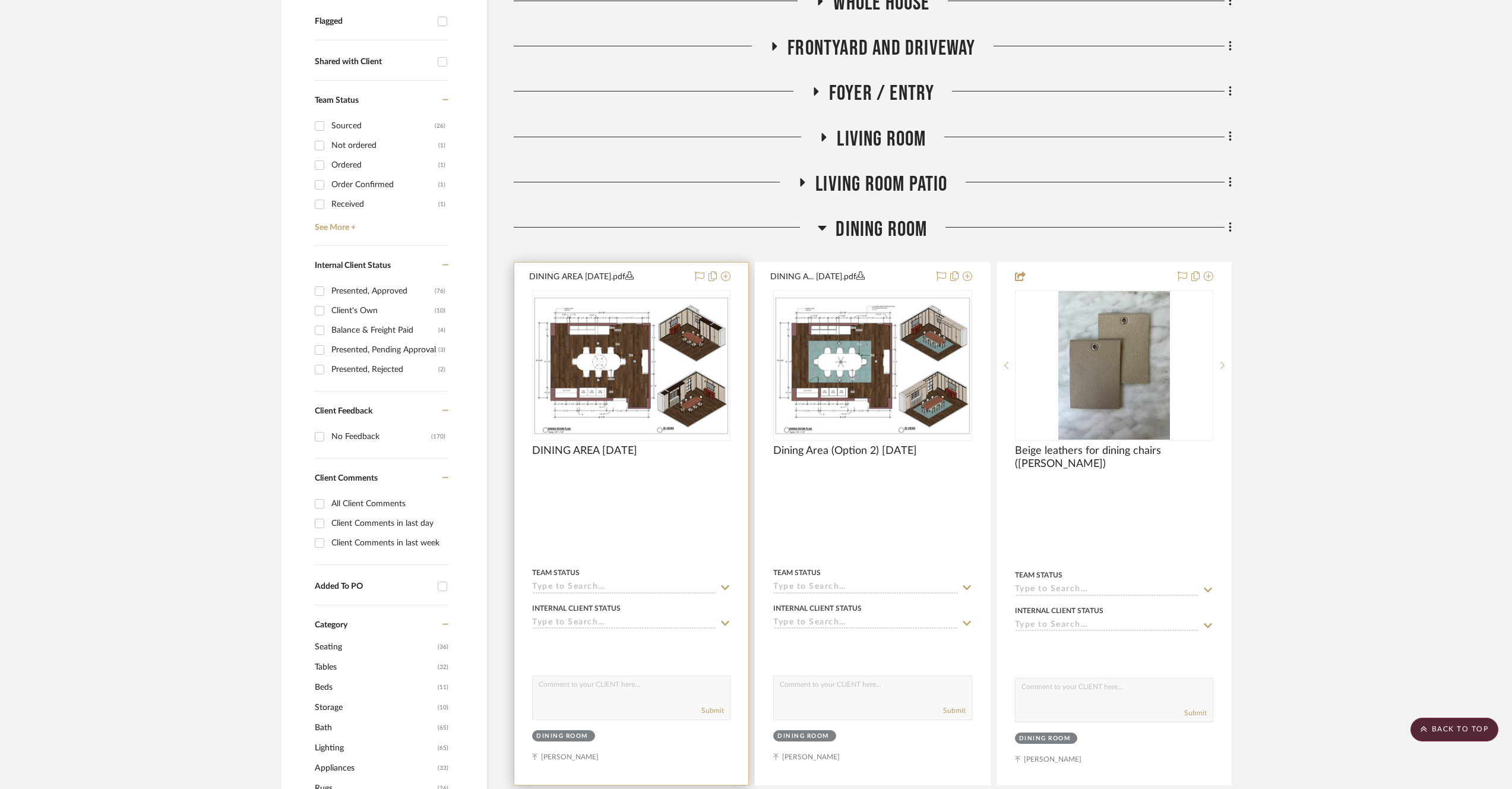
click at [0, 0] on img at bounding box center [0, 0] width 0 height 0
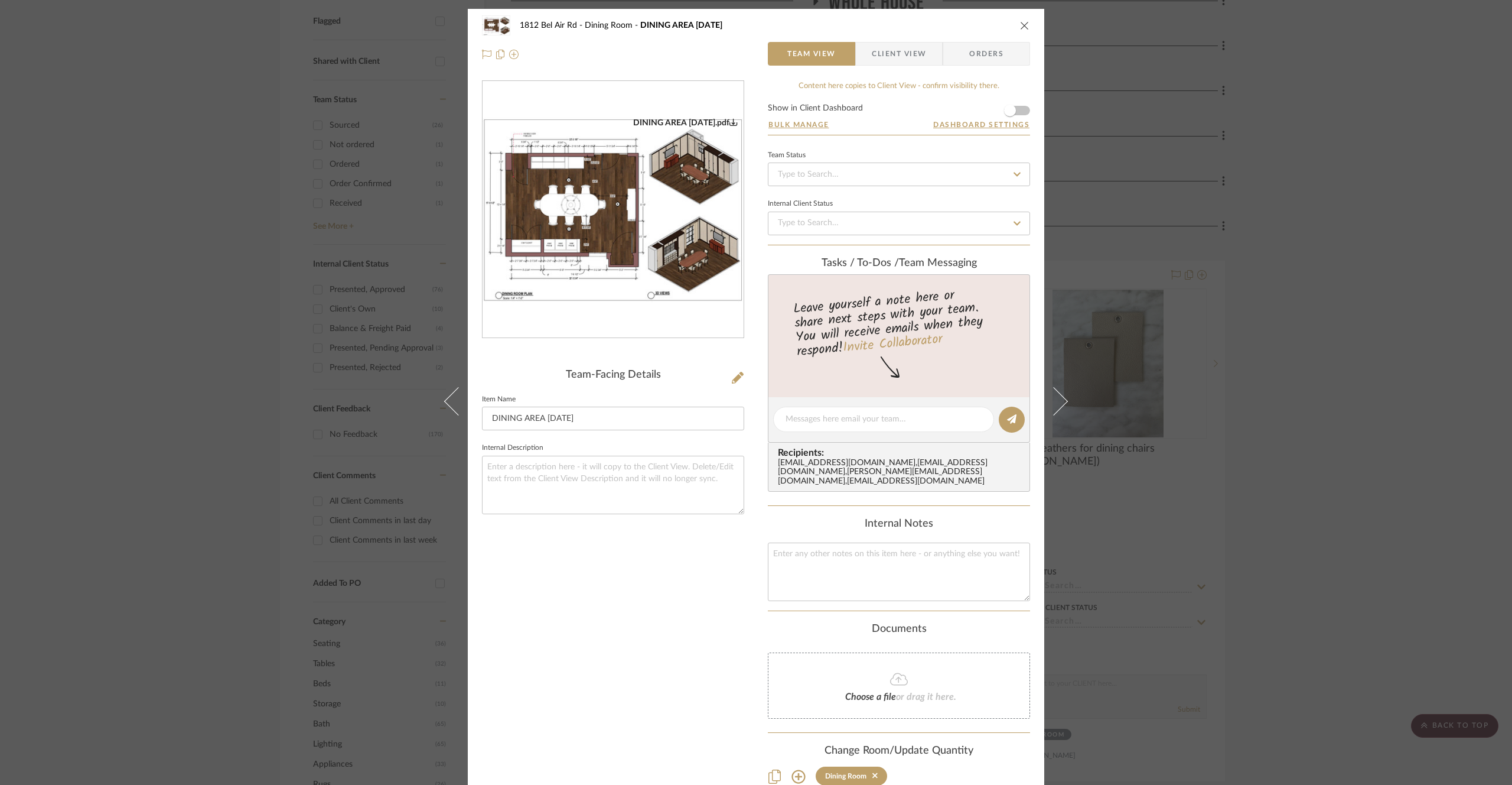
click at [1020, 19] on div "[STREET_ADDRESS] Dining Room DINING AREA [DATE]" at bounding box center [756, 25] width 549 height 23
click at [1020, 23] on icon "close" at bounding box center [1024, 25] width 9 height 9
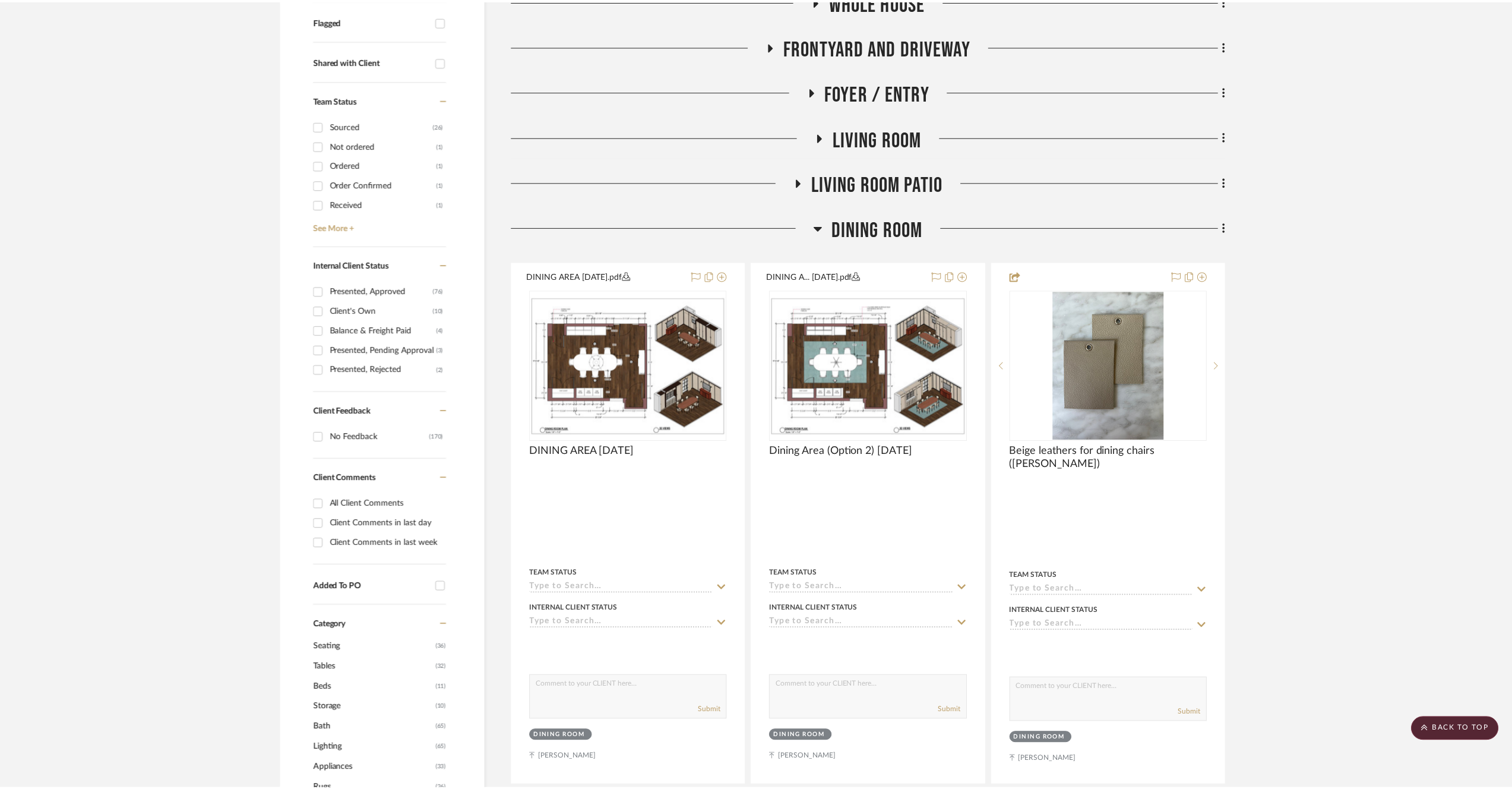
scroll to position [424, 0]
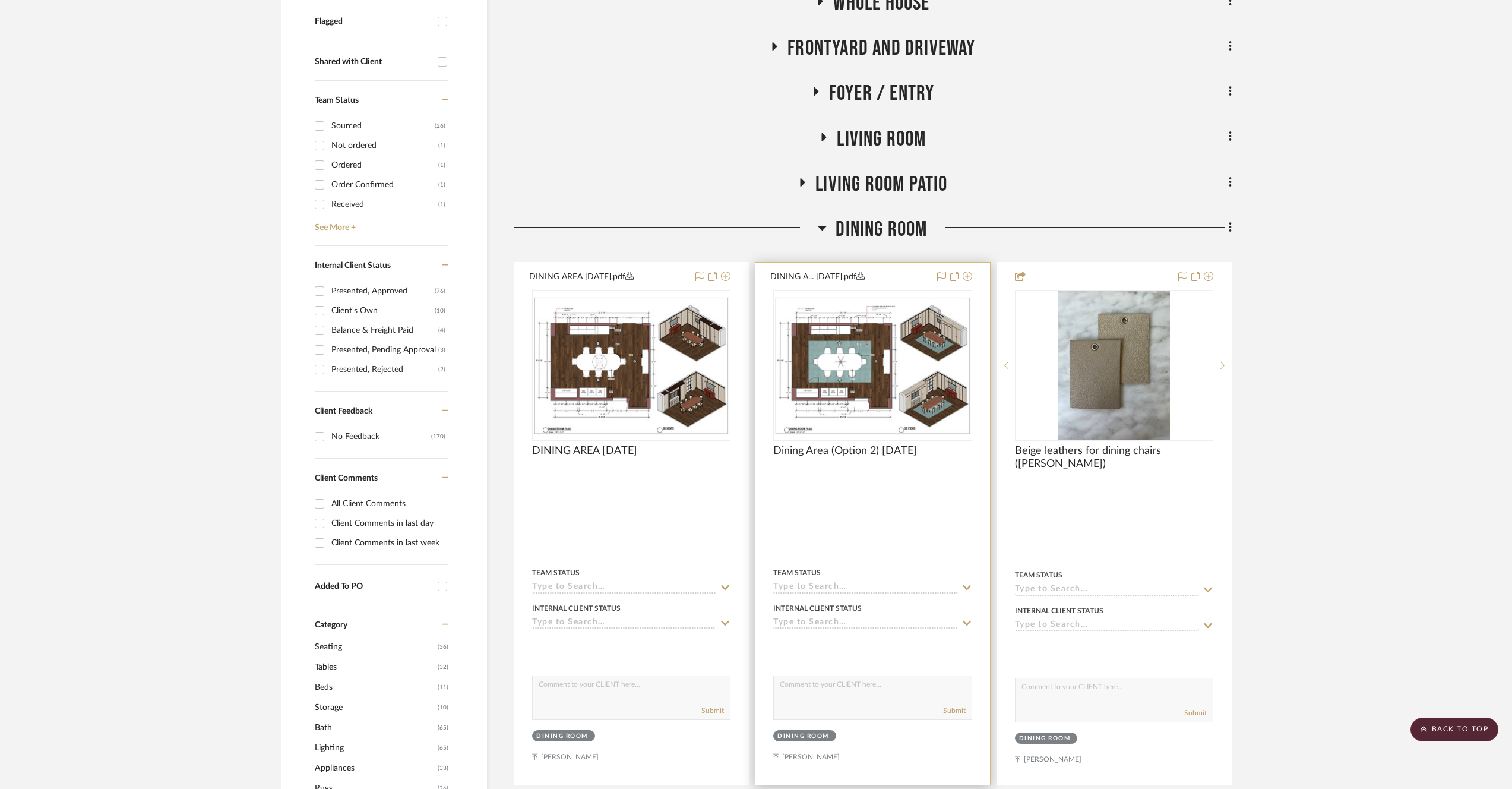
click at [892, 380] on img "0" at bounding box center [872, 365] width 196 height 138
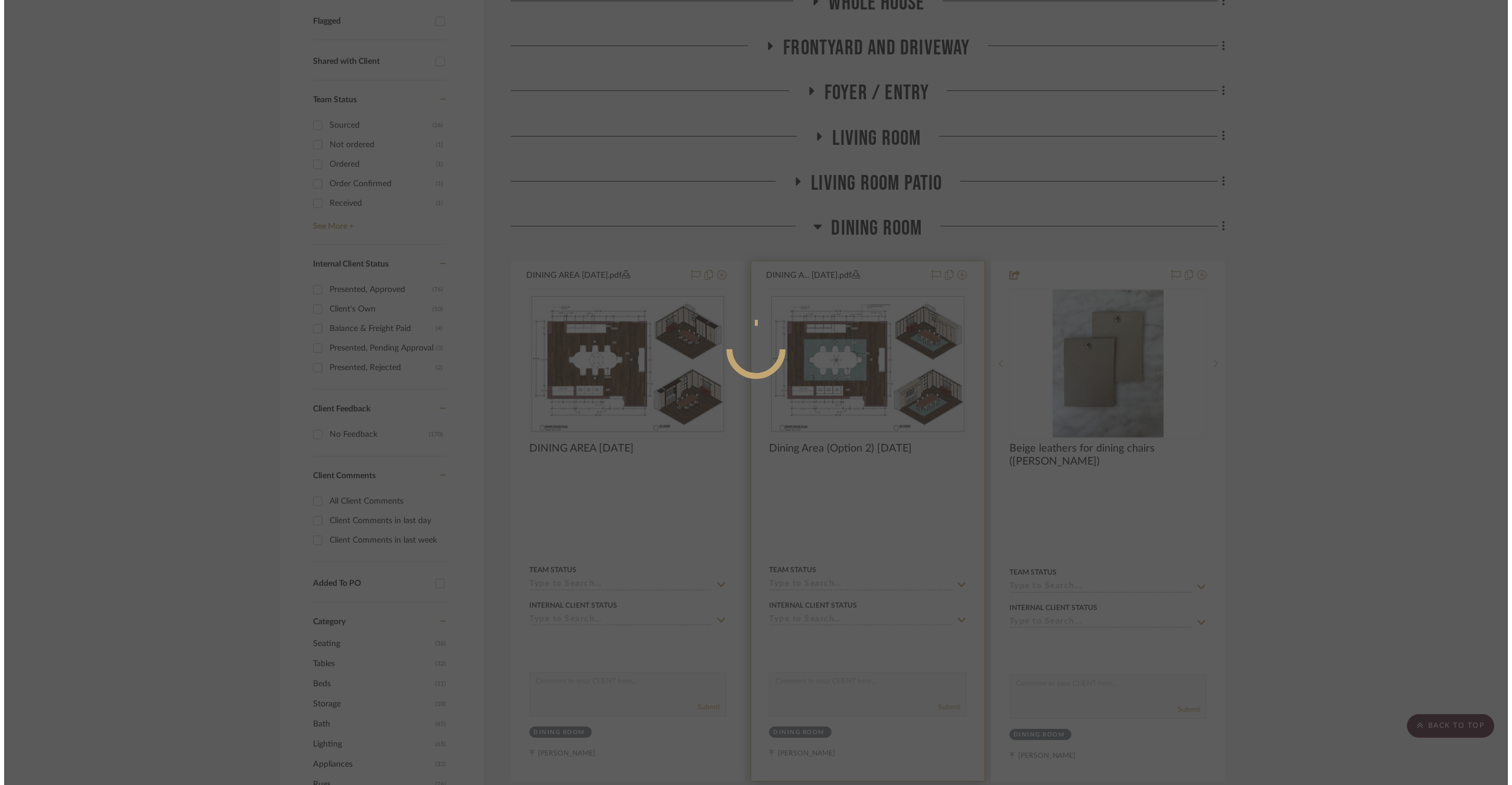
scroll to position [0, 0]
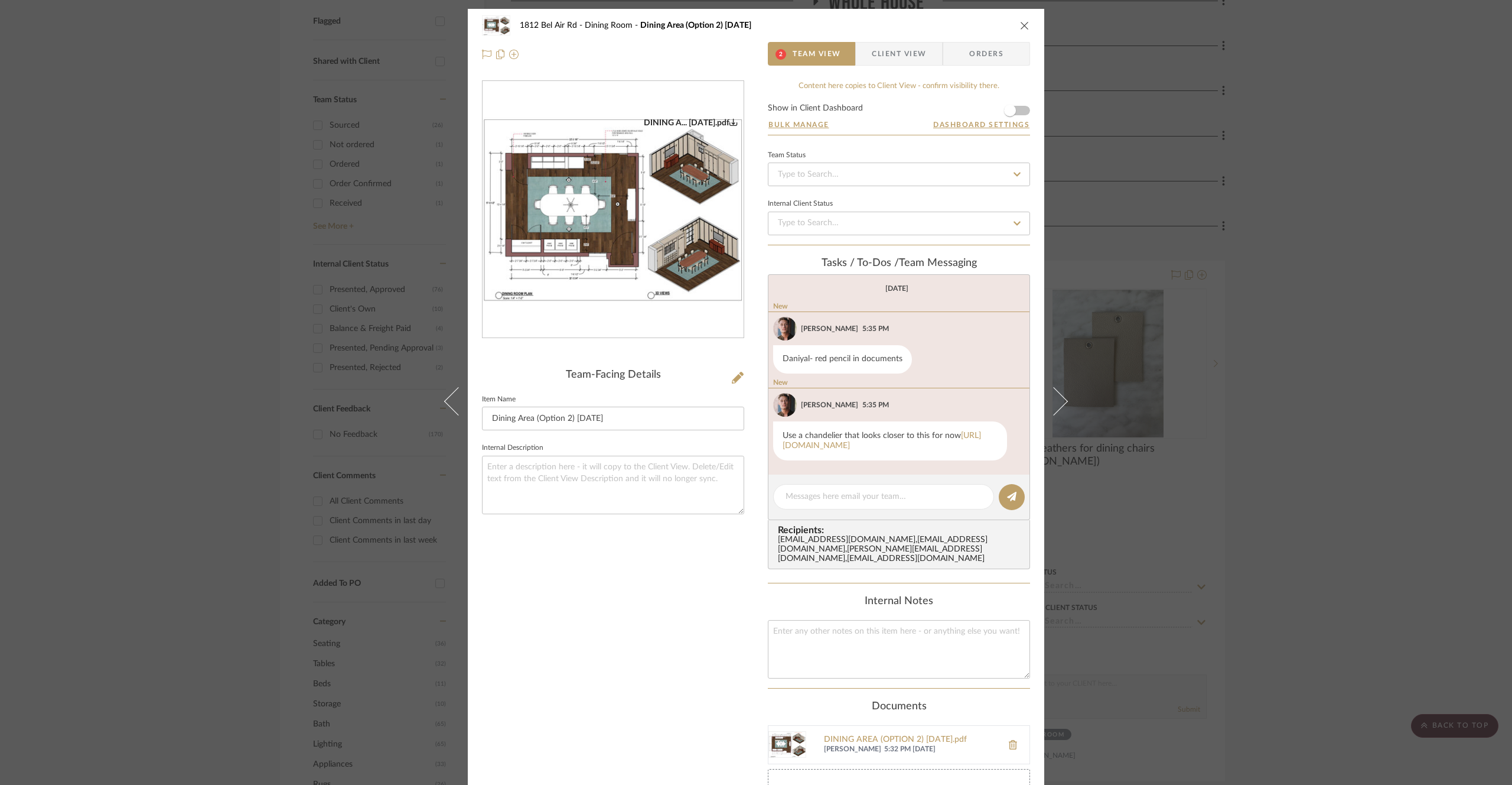
click at [665, 301] on img "0" at bounding box center [613, 210] width 261 height 185
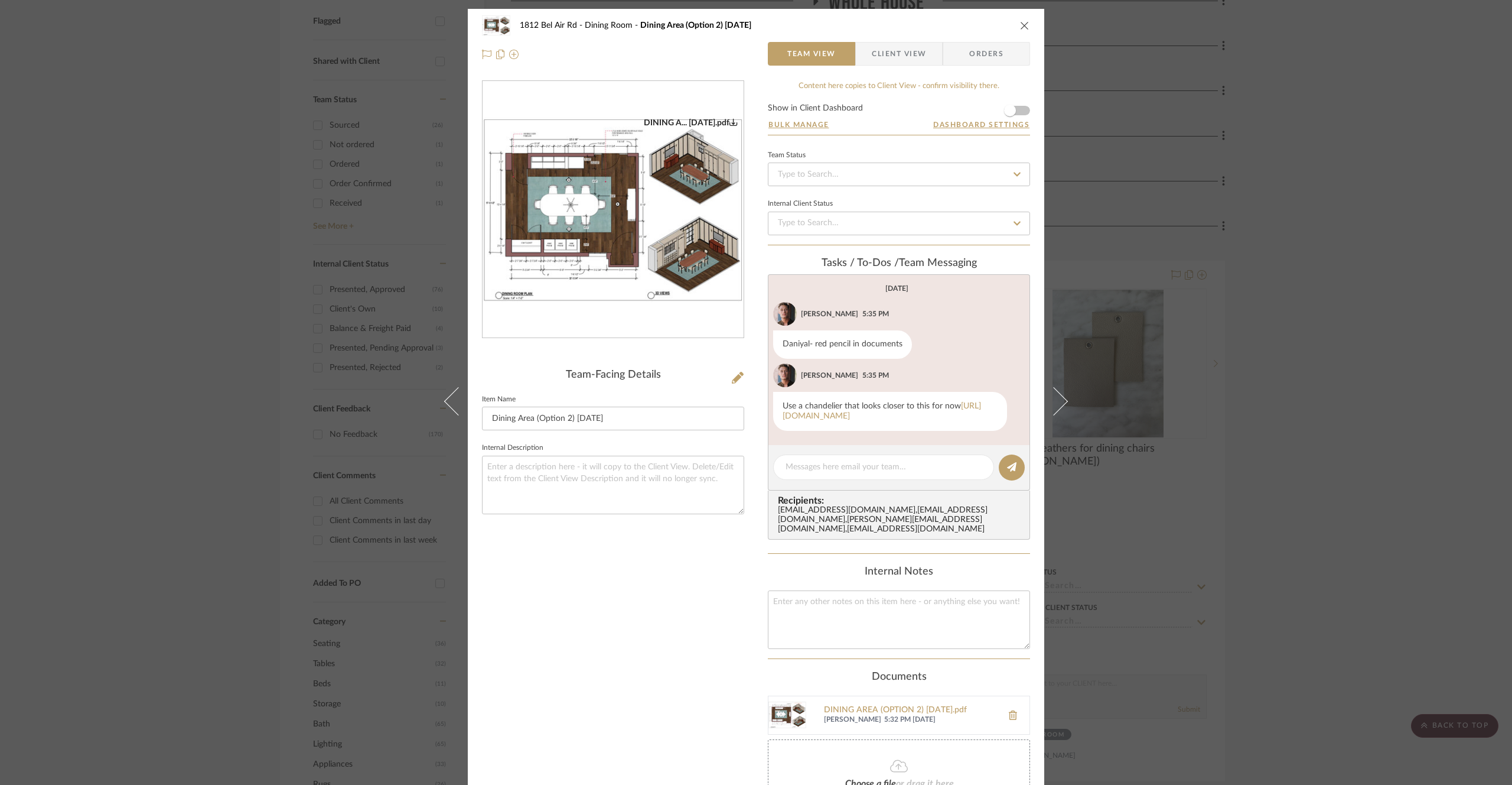
click at [213, 284] on div "1812 Bel Air Rd Dining Room Dining Area (Option 2) [DATE] Team View Client View…" at bounding box center [756, 392] width 1512 height 785
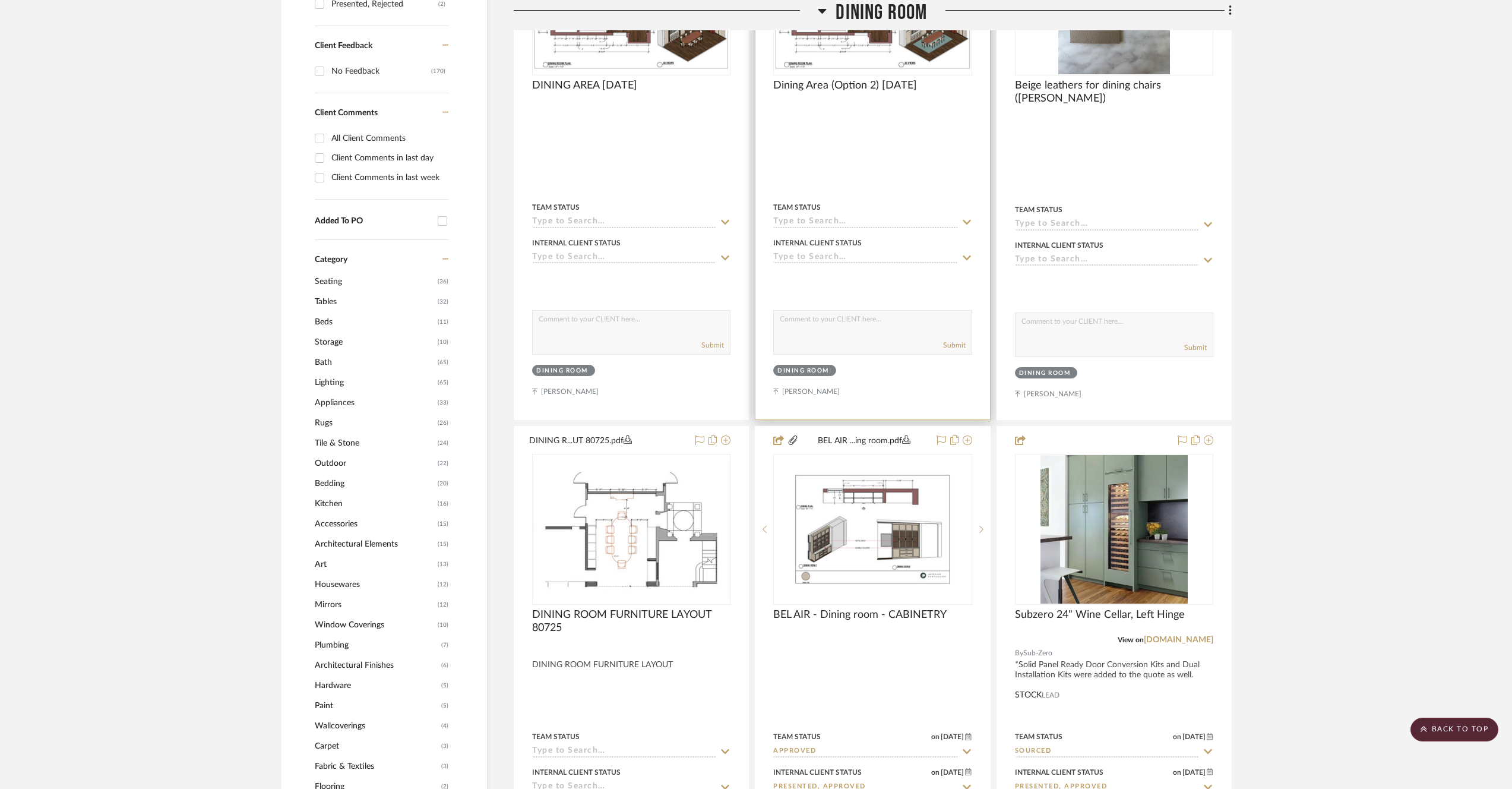
scroll to position [805, 0]
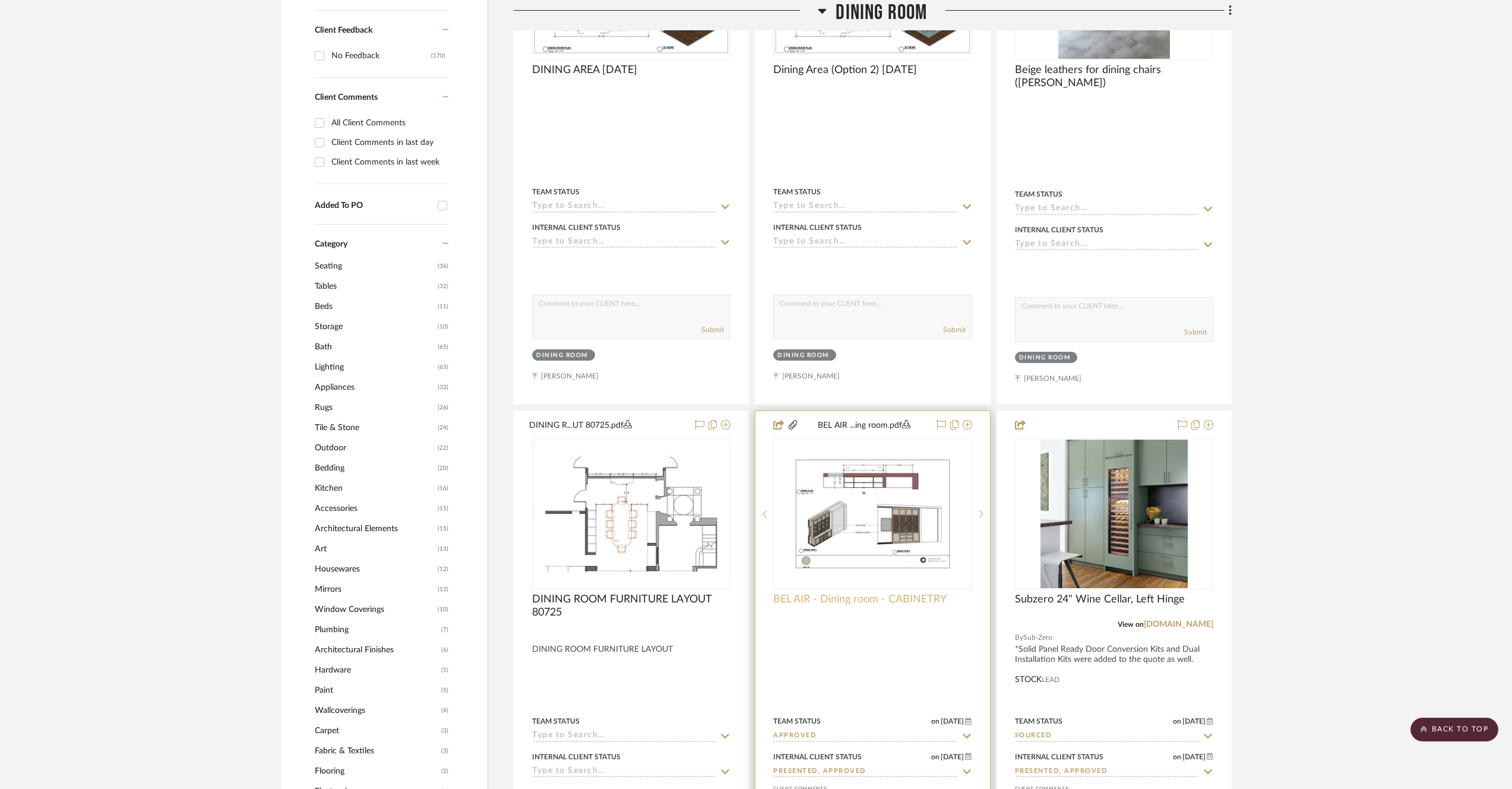
click at [897, 599] on span "BEL AIR - Dining room - CABINETRY" at bounding box center [860, 599] width 174 height 13
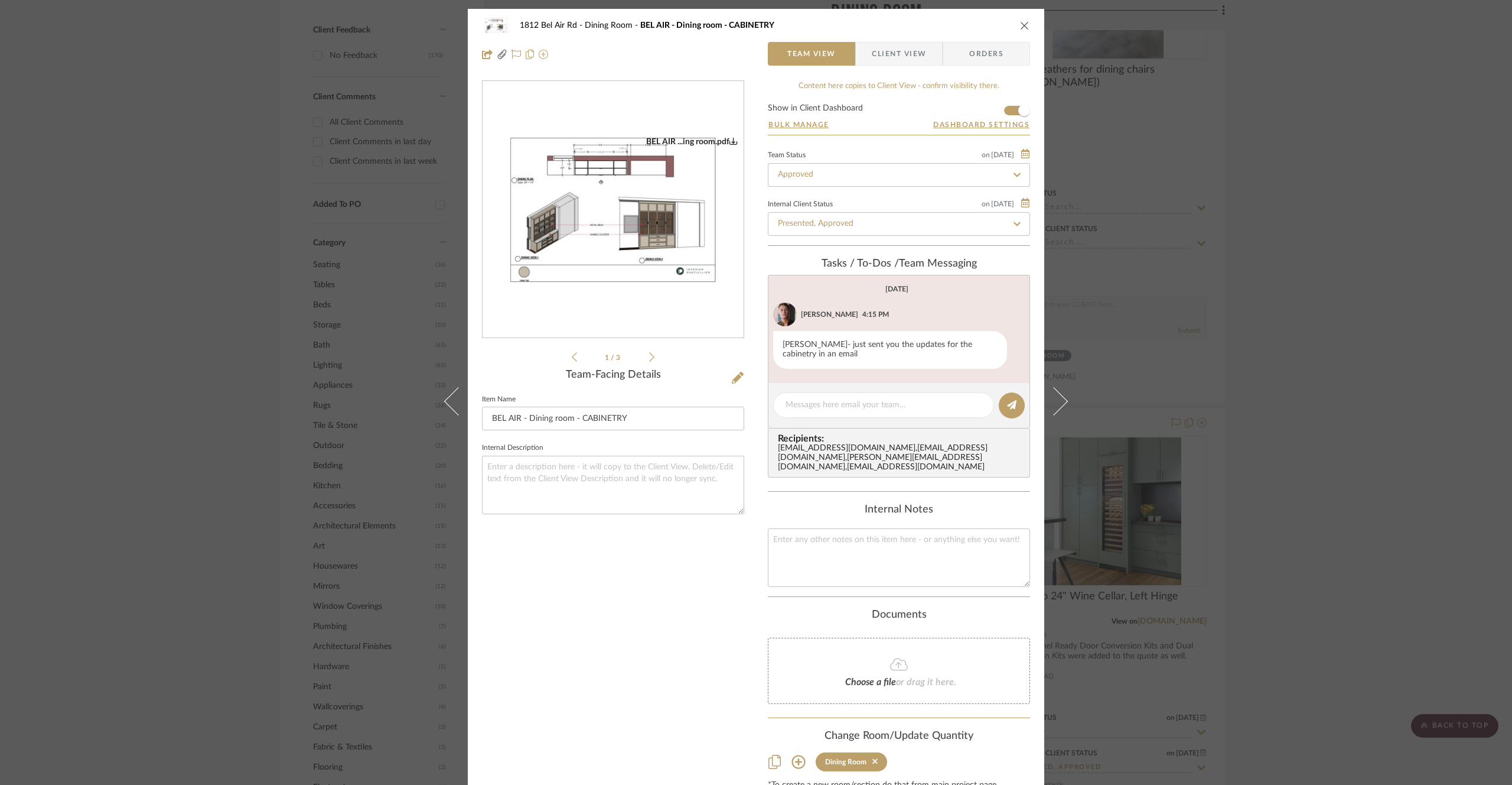
click at [645, 358] on li "1 / 3" at bounding box center [613, 357] width 72 height 14
click at [650, 357] on icon at bounding box center [652, 357] width 5 height 11
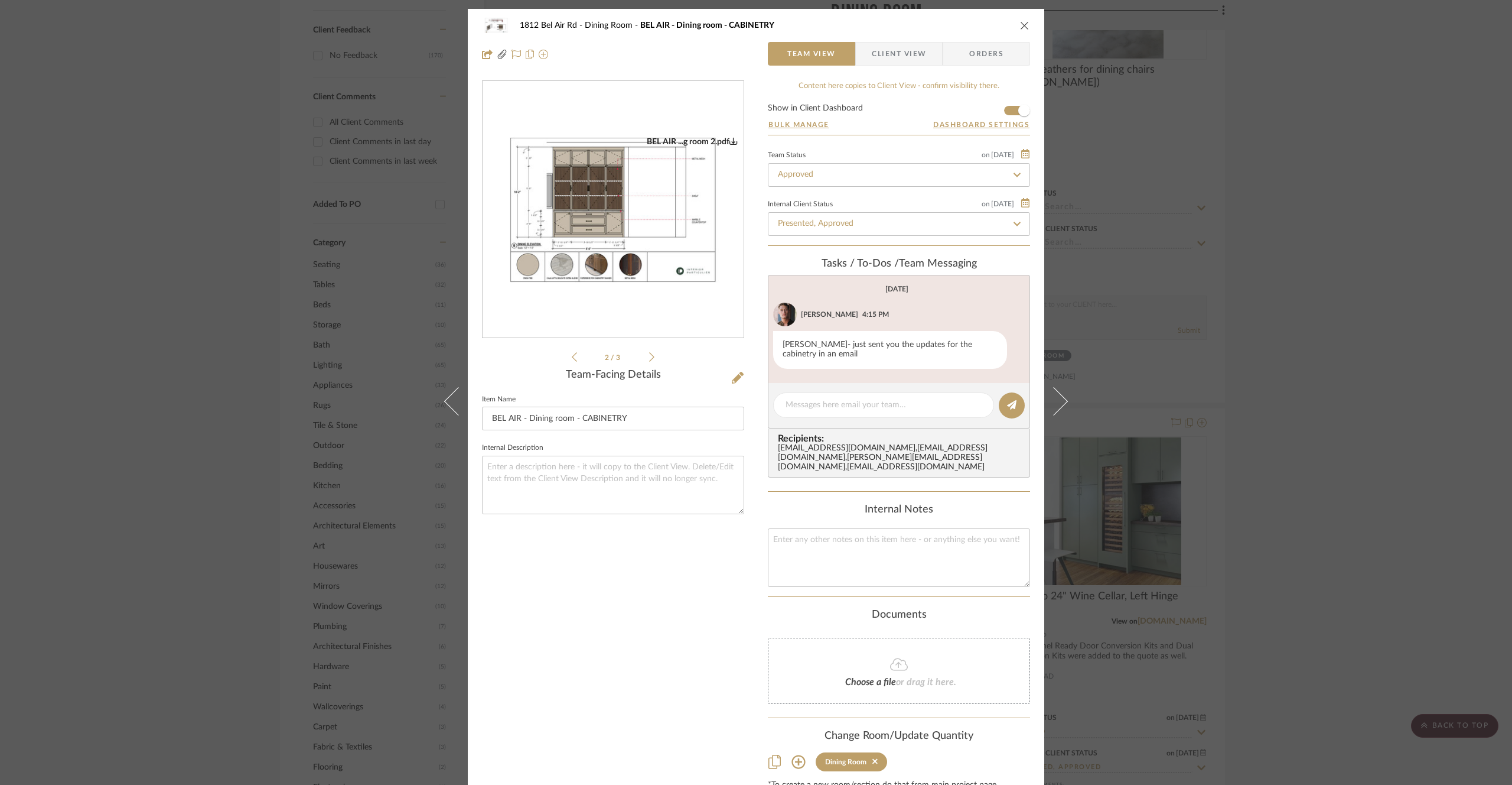
click at [650, 357] on icon at bounding box center [652, 357] width 5 height 11
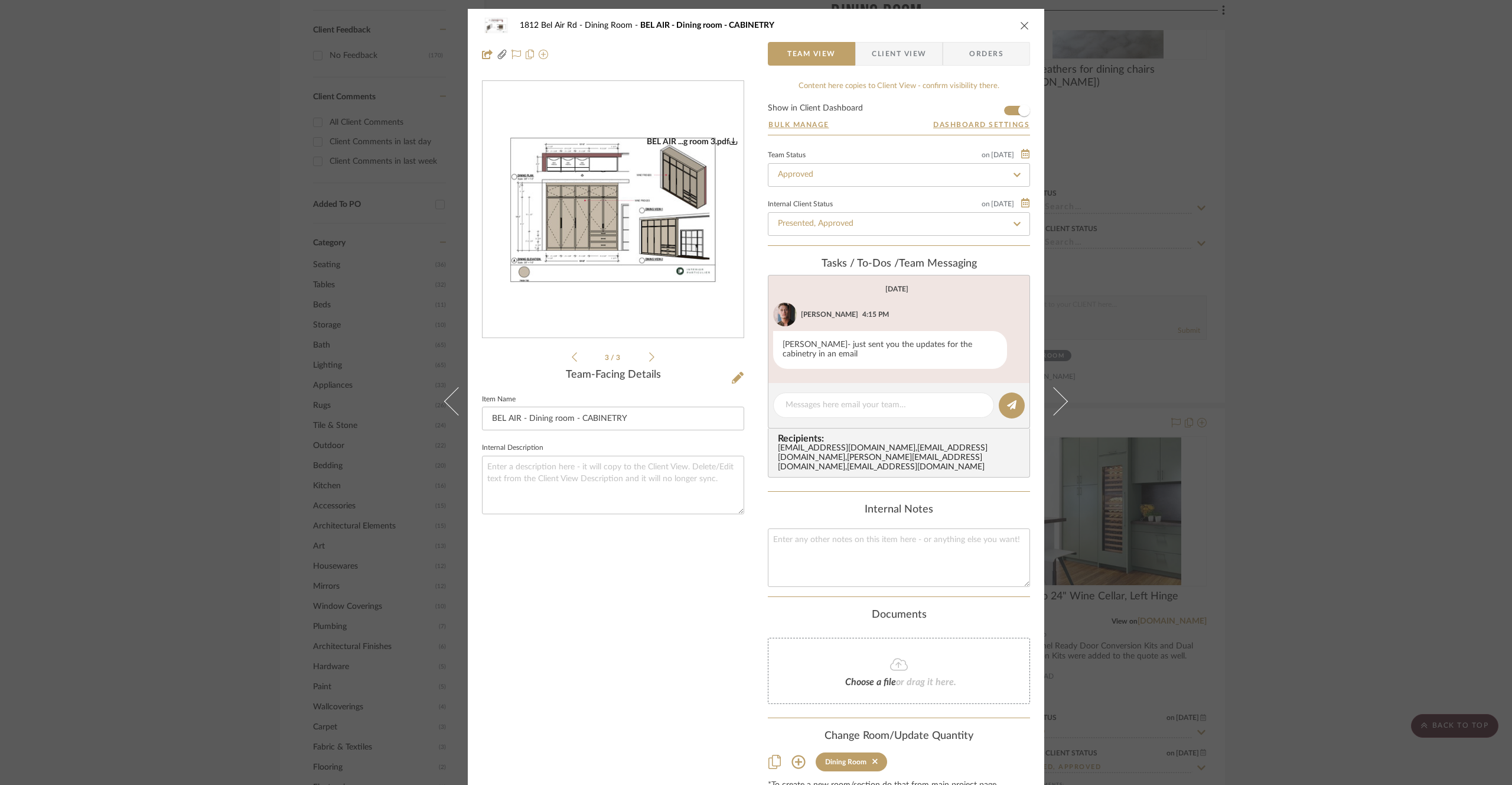
click at [650, 357] on icon at bounding box center [652, 357] width 5 height 11
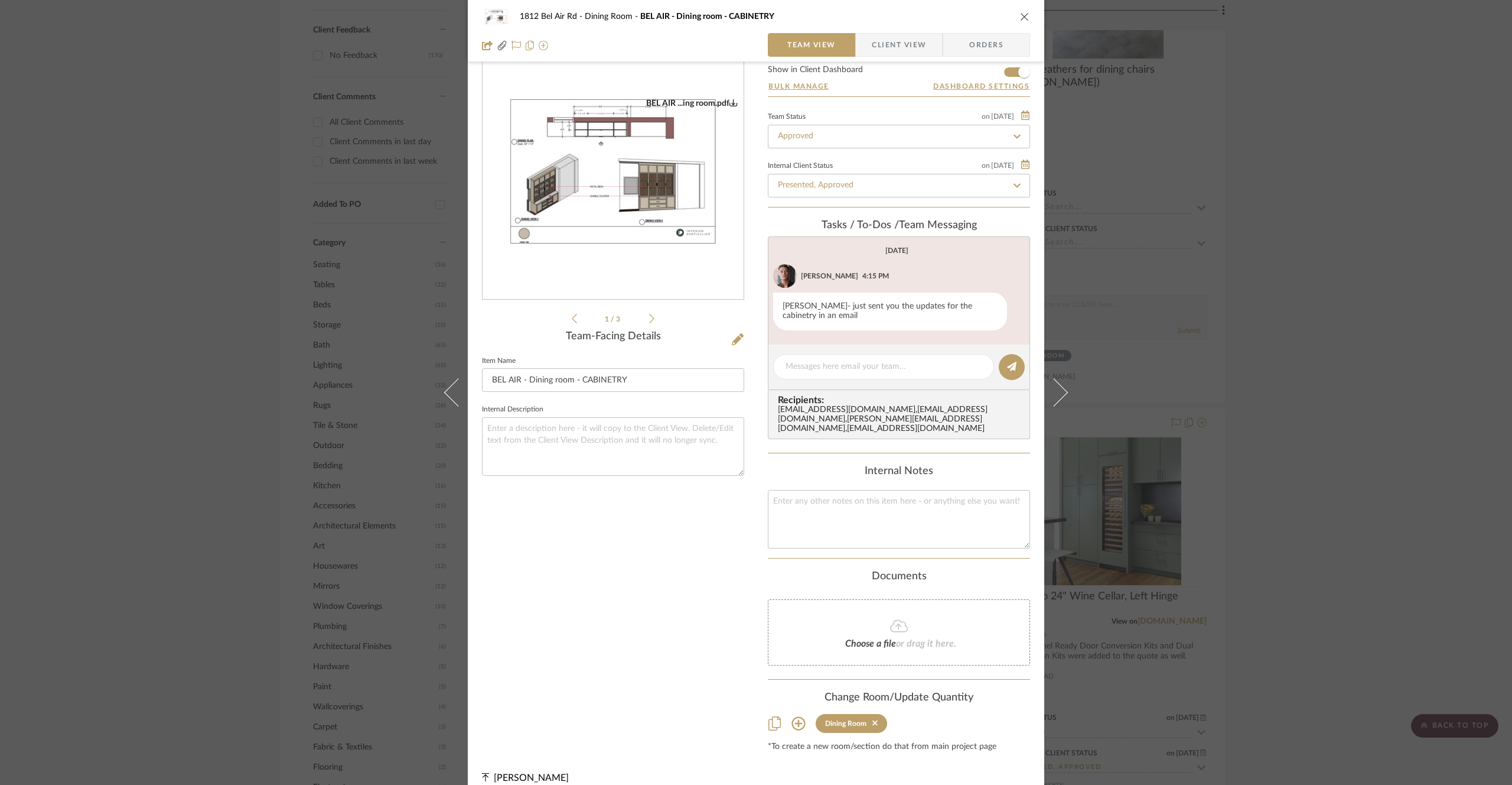
scroll to position [53, 0]
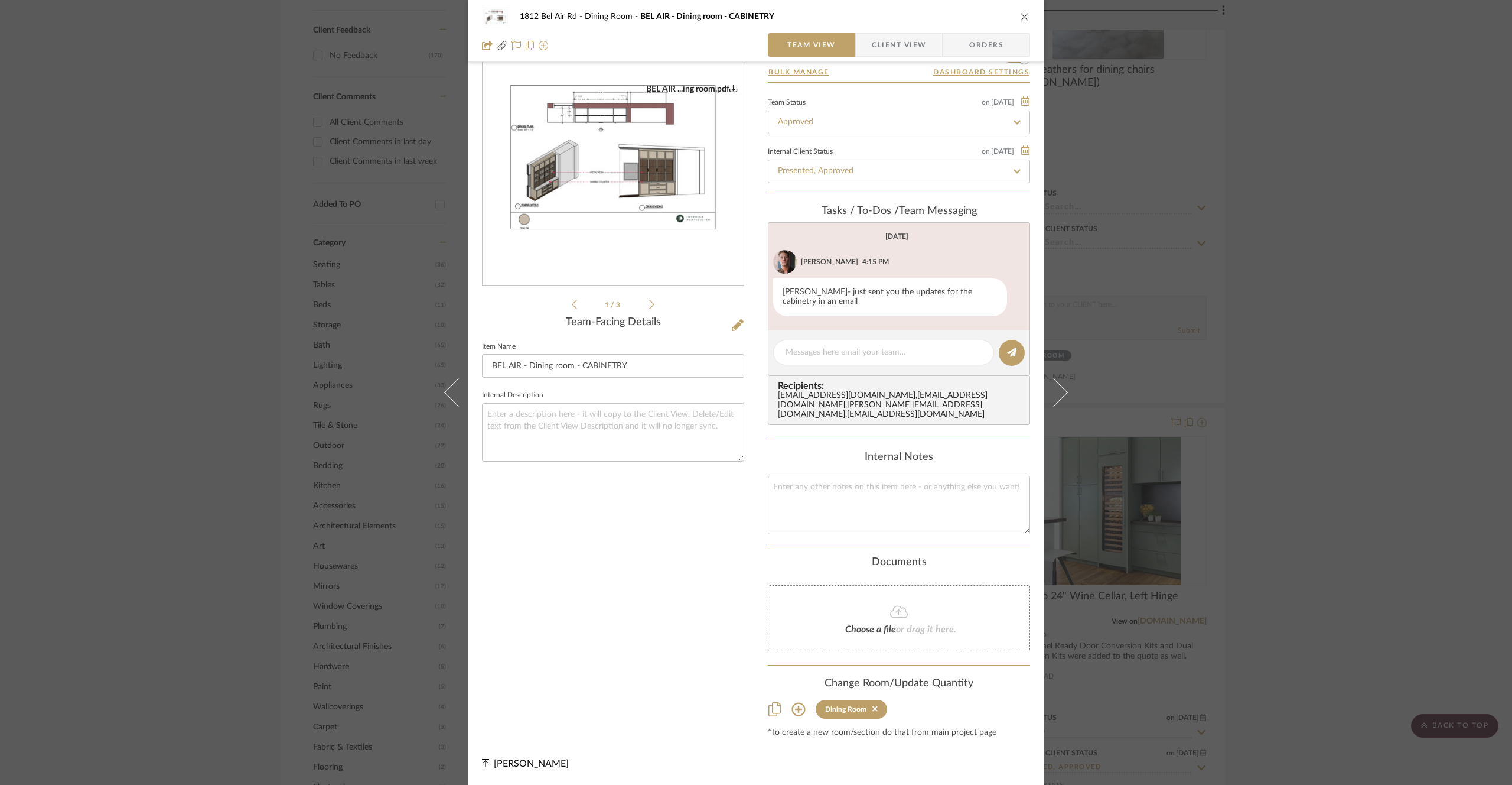
click at [143, 195] on div "1812 Bel Air Rd Dining Room BEL AIR - Dining room - CABINETRY Team View Client …" at bounding box center [756, 392] width 1512 height 785
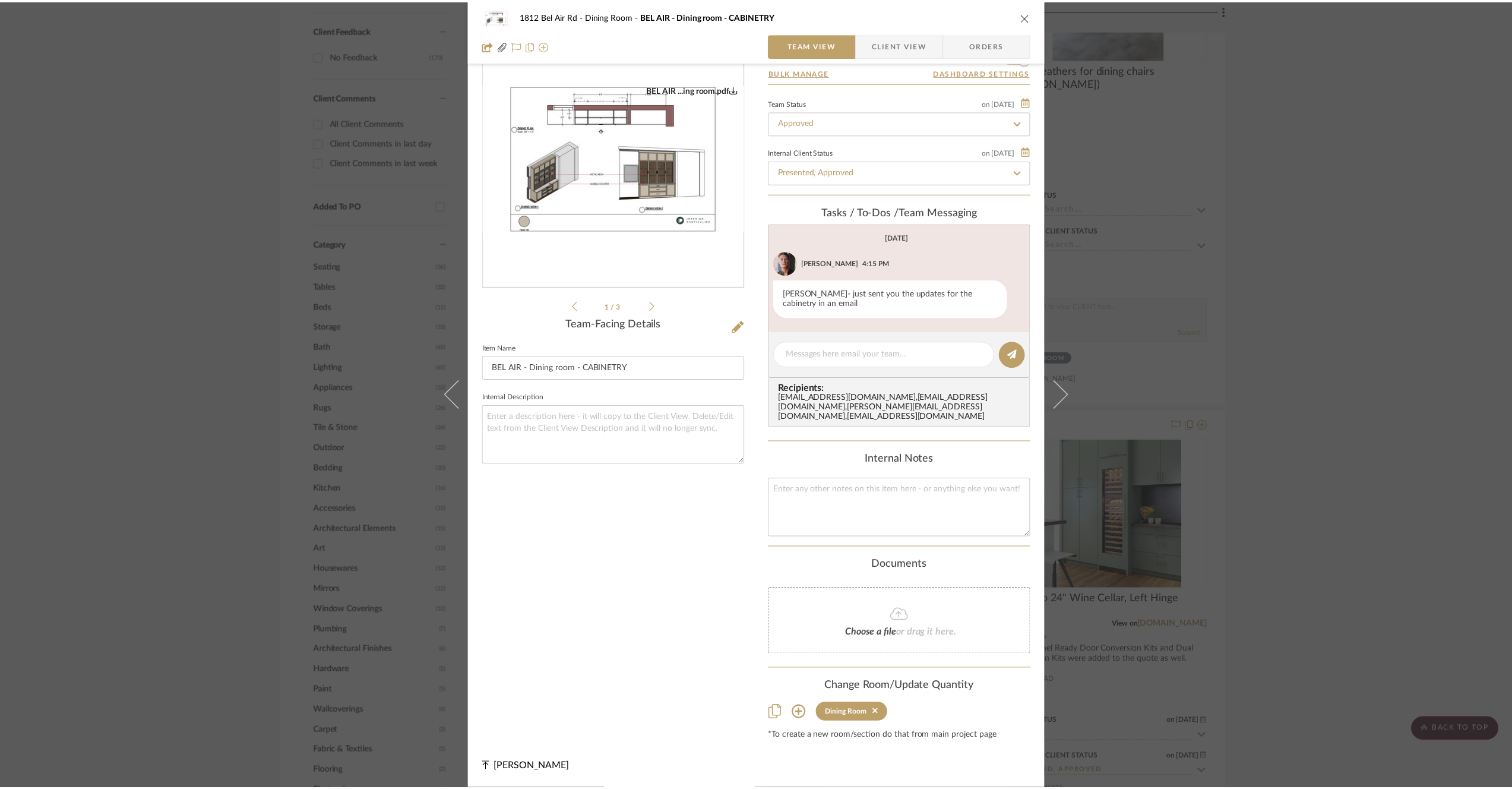
scroll to position [805, 0]
